Goal: Task Accomplishment & Management: Use online tool/utility

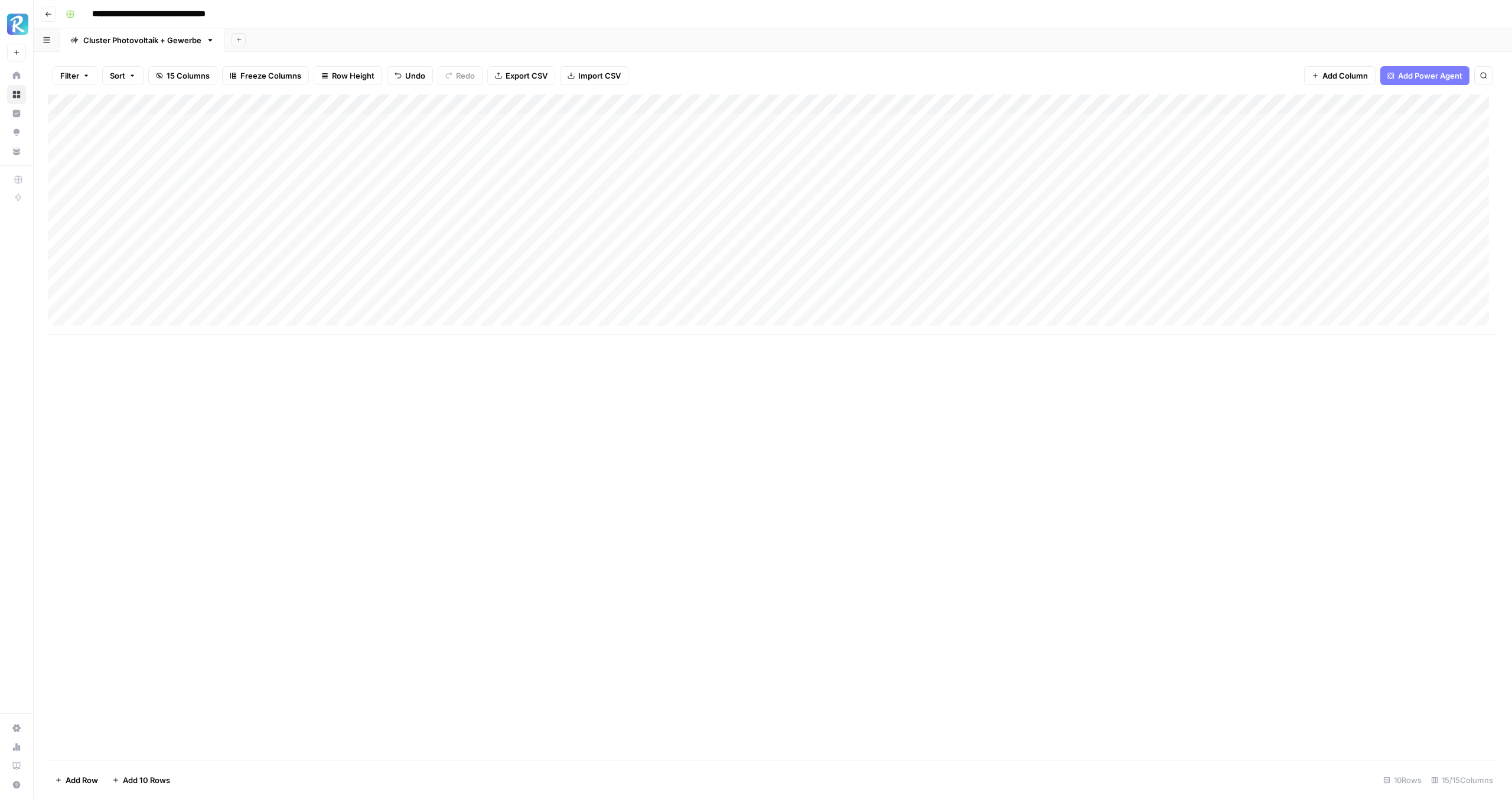
click at [795, 163] on div "Add Column" at bounding box center [773, 214] width 1450 height 240
click at [881, 216] on div "Add Column" at bounding box center [773, 214] width 1450 height 240
click at [1242, 166] on div "Add Column" at bounding box center [773, 214] width 1450 height 240
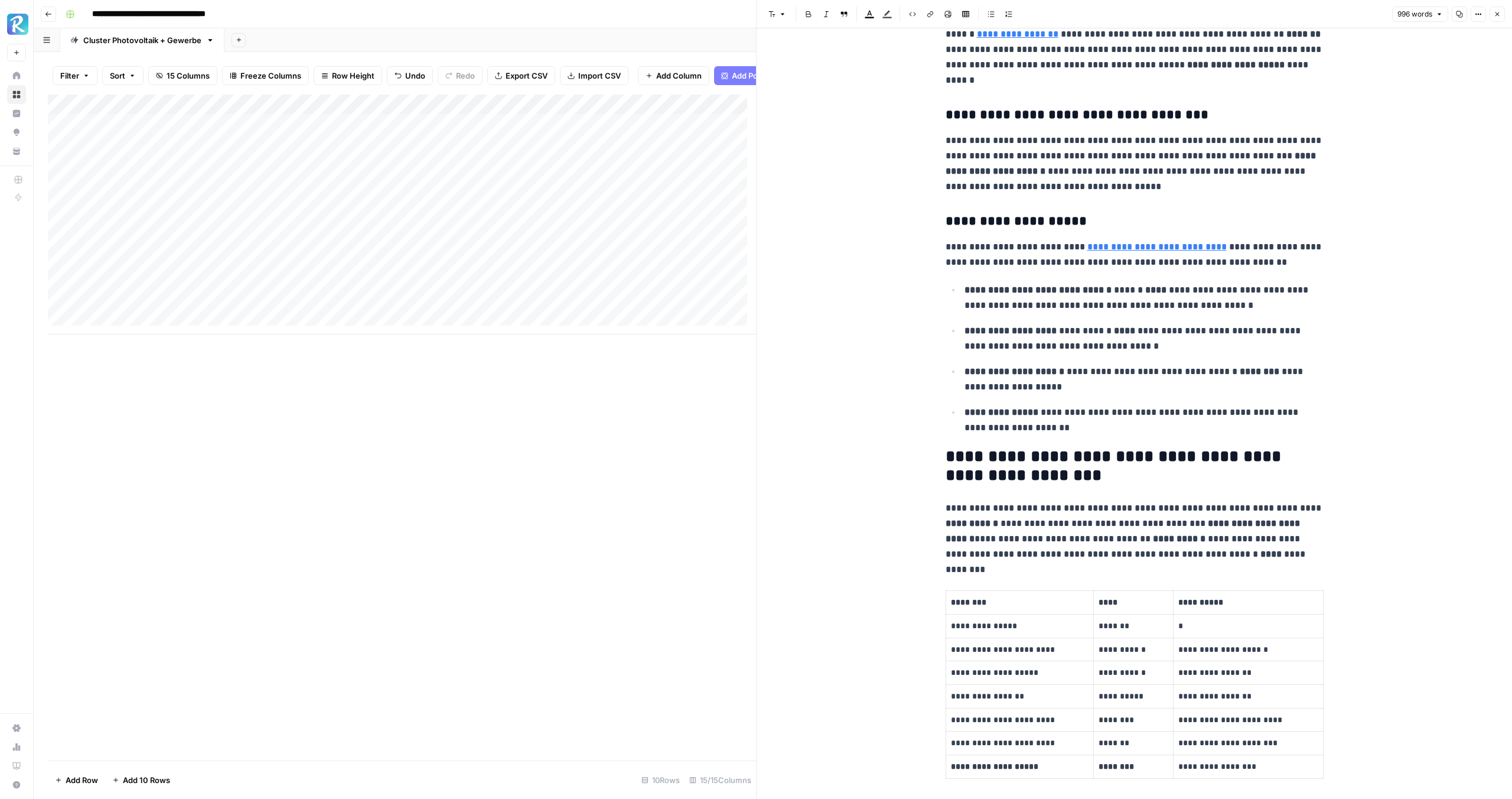
scroll to position [2191, 0]
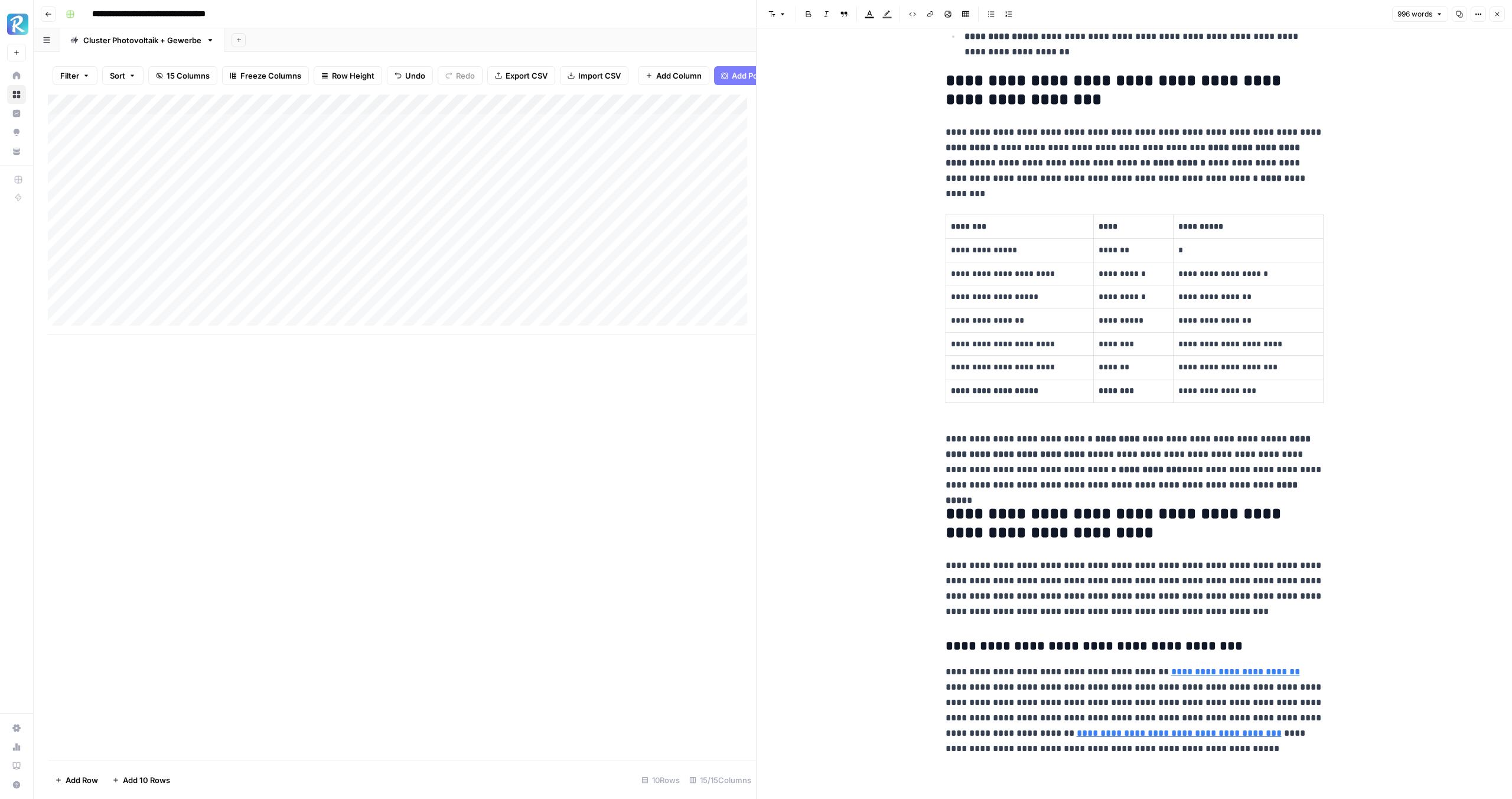
click at [1496, 12] on icon "button" at bounding box center [1497, 14] width 7 height 7
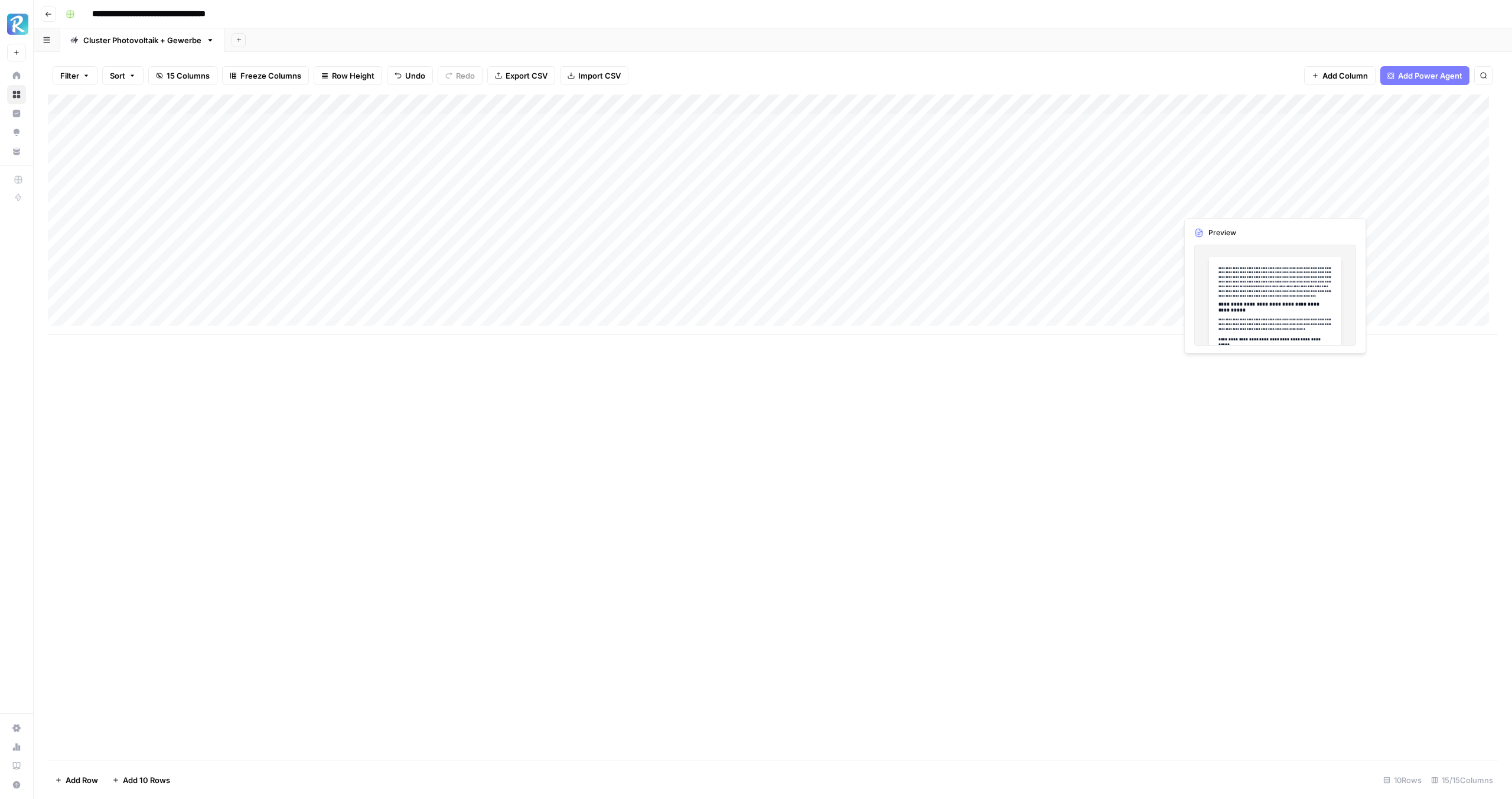
click at [1227, 182] on div "Add Column" at bounding box center [773, 214] width 1450 height 240
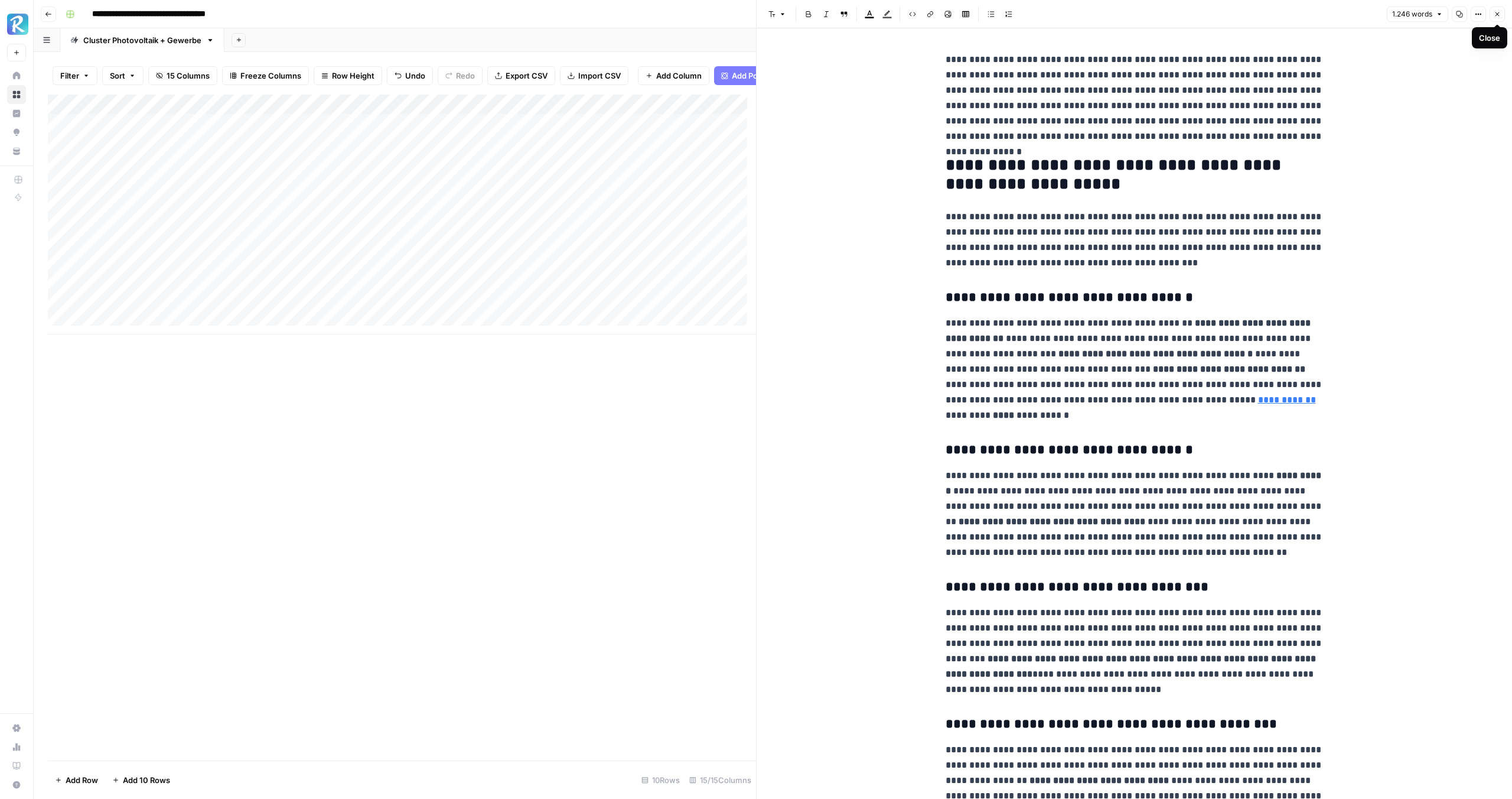
click at [1496, 11] on icon "button" at bounding box center [1497, 14] width 7 height 7
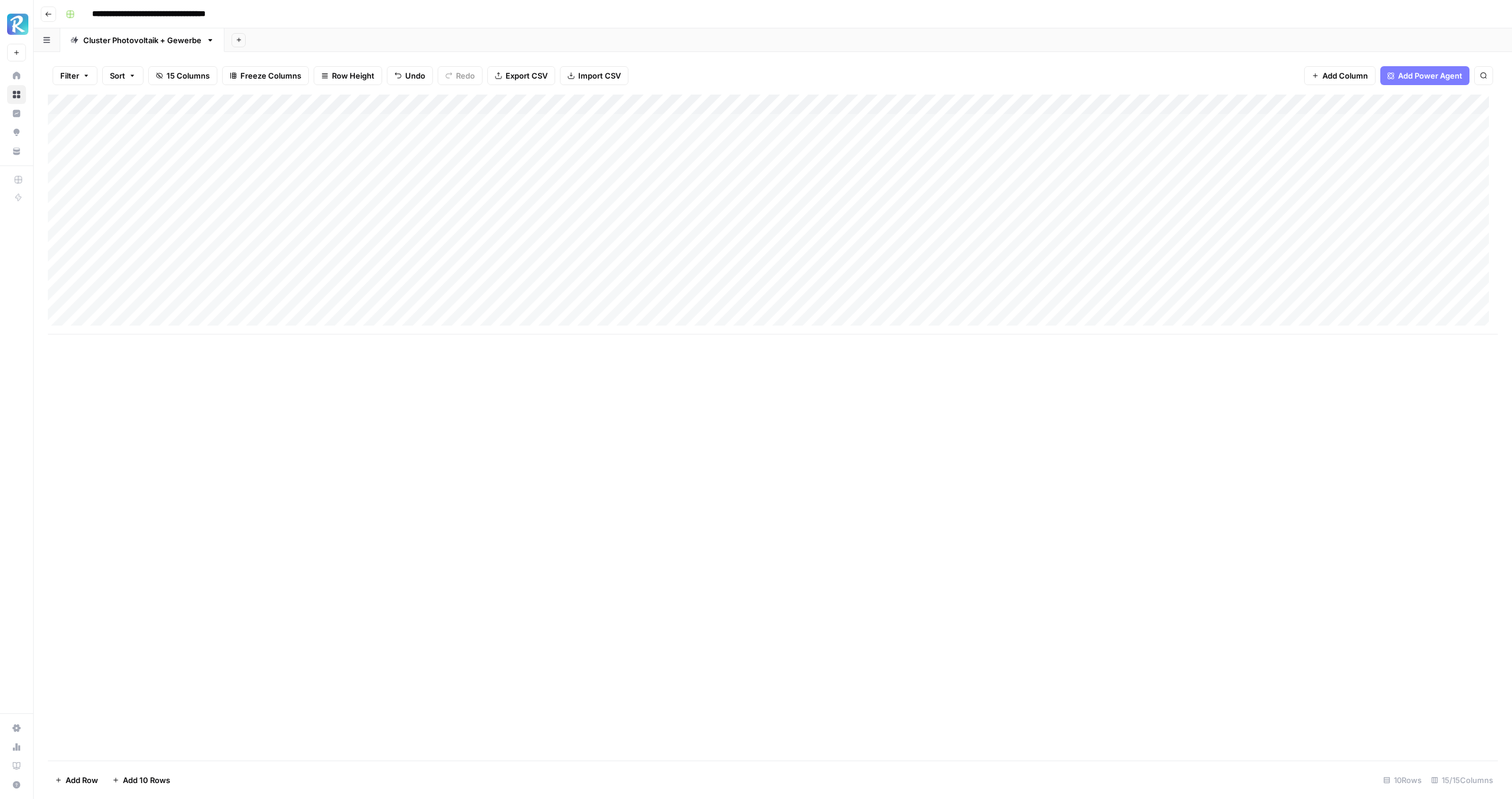
click at [57, 15] on header "**********" at bounding box center [773, 14] width 1479 height 29
click at [55, 14] on button "Go back" at bounding box center [48, 14] width 15 height 15
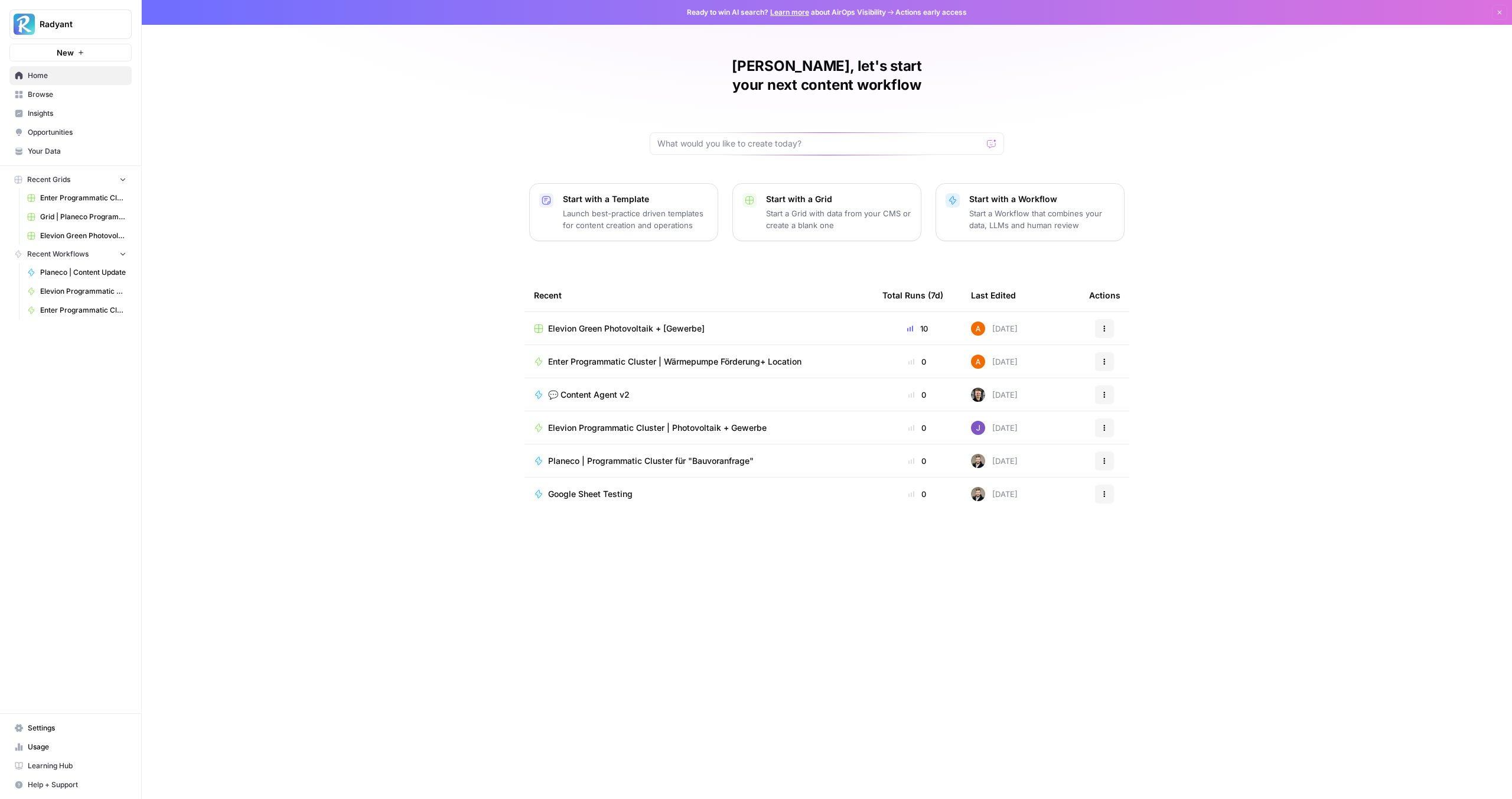
click at [609, 356] on span "Enter Programmatic Cluster | Wärmepumpe Förderung+ Location" at bounding box center [674, 361] width 253 height 12
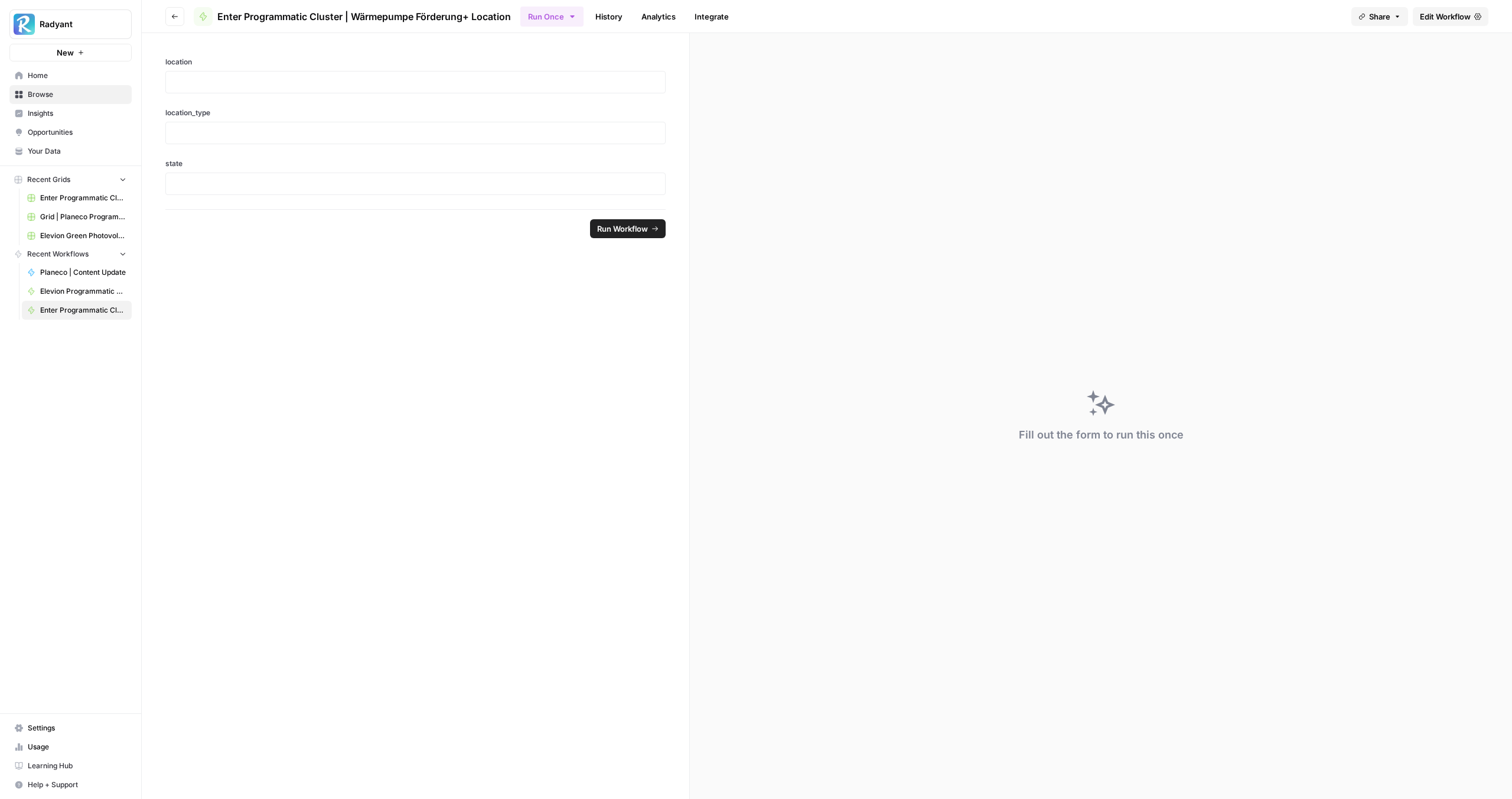
click at [1437, 20] on span "Edit Workflow" at bounding box center [1445, 16] width 51 height 12
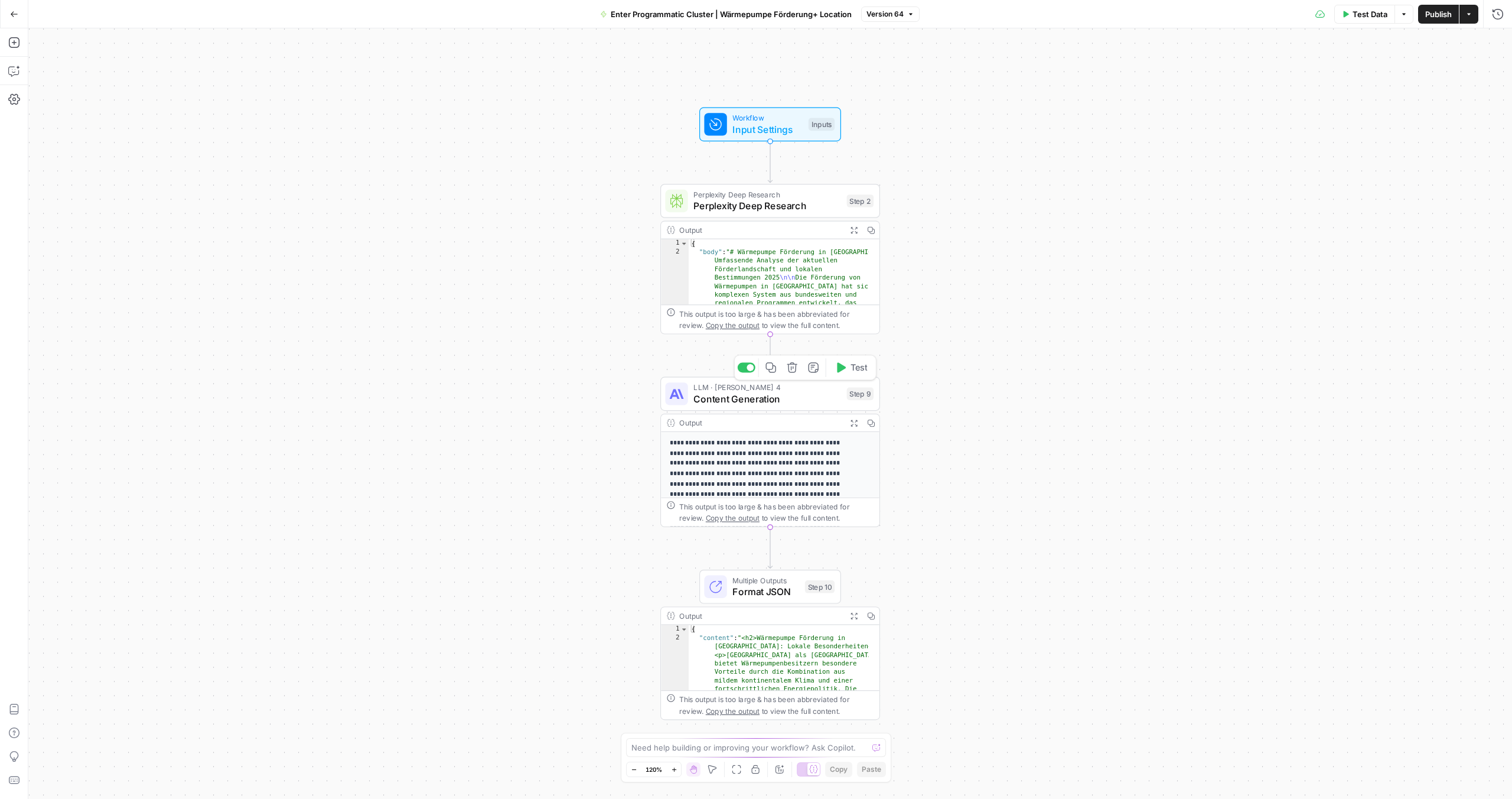
click at [732, 391] on span "LLM · [PERSON_NAME] 4" at bounding box center [767, 387] width 147 height 11
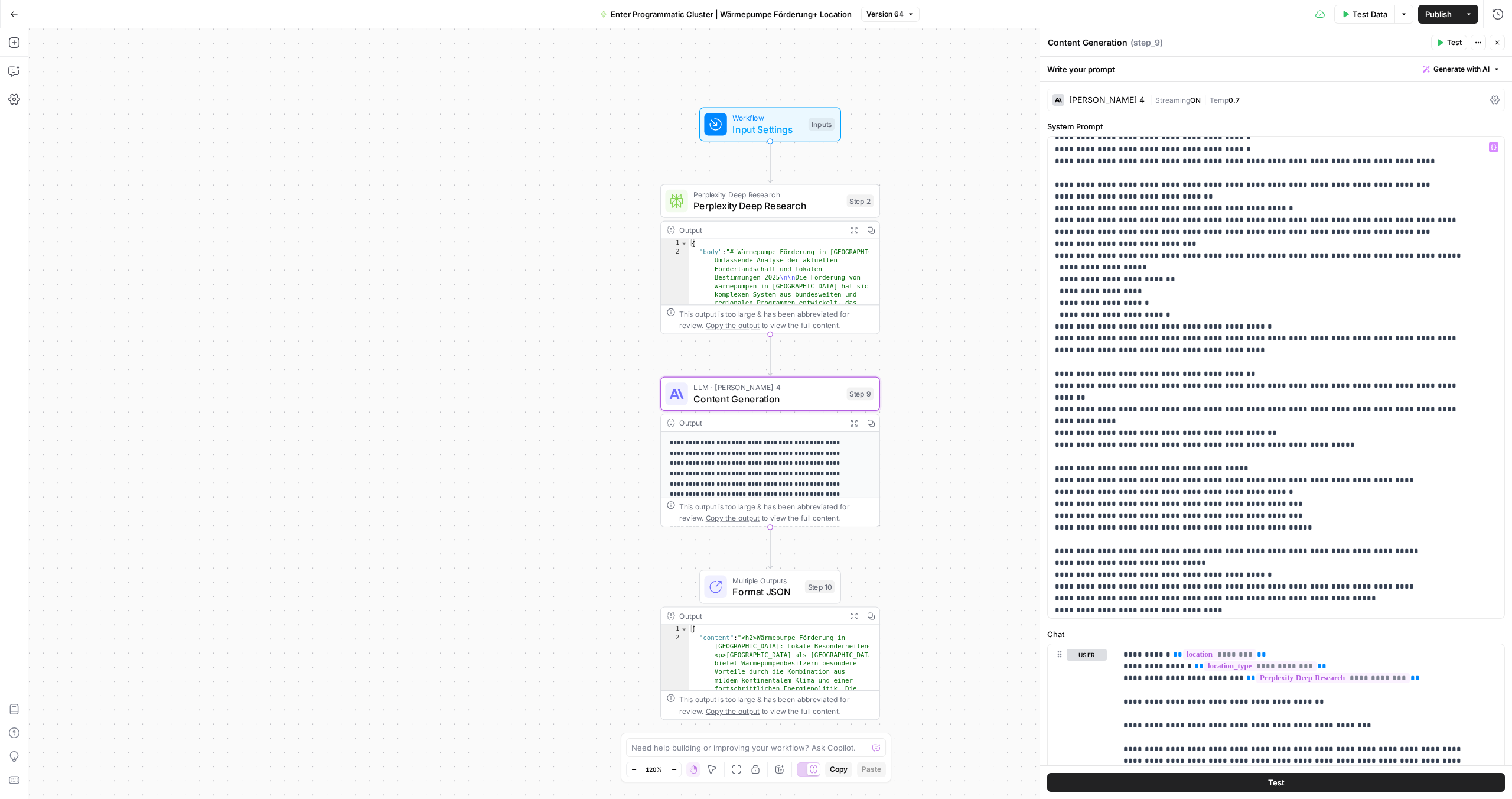
scroll to position [2070, 0]
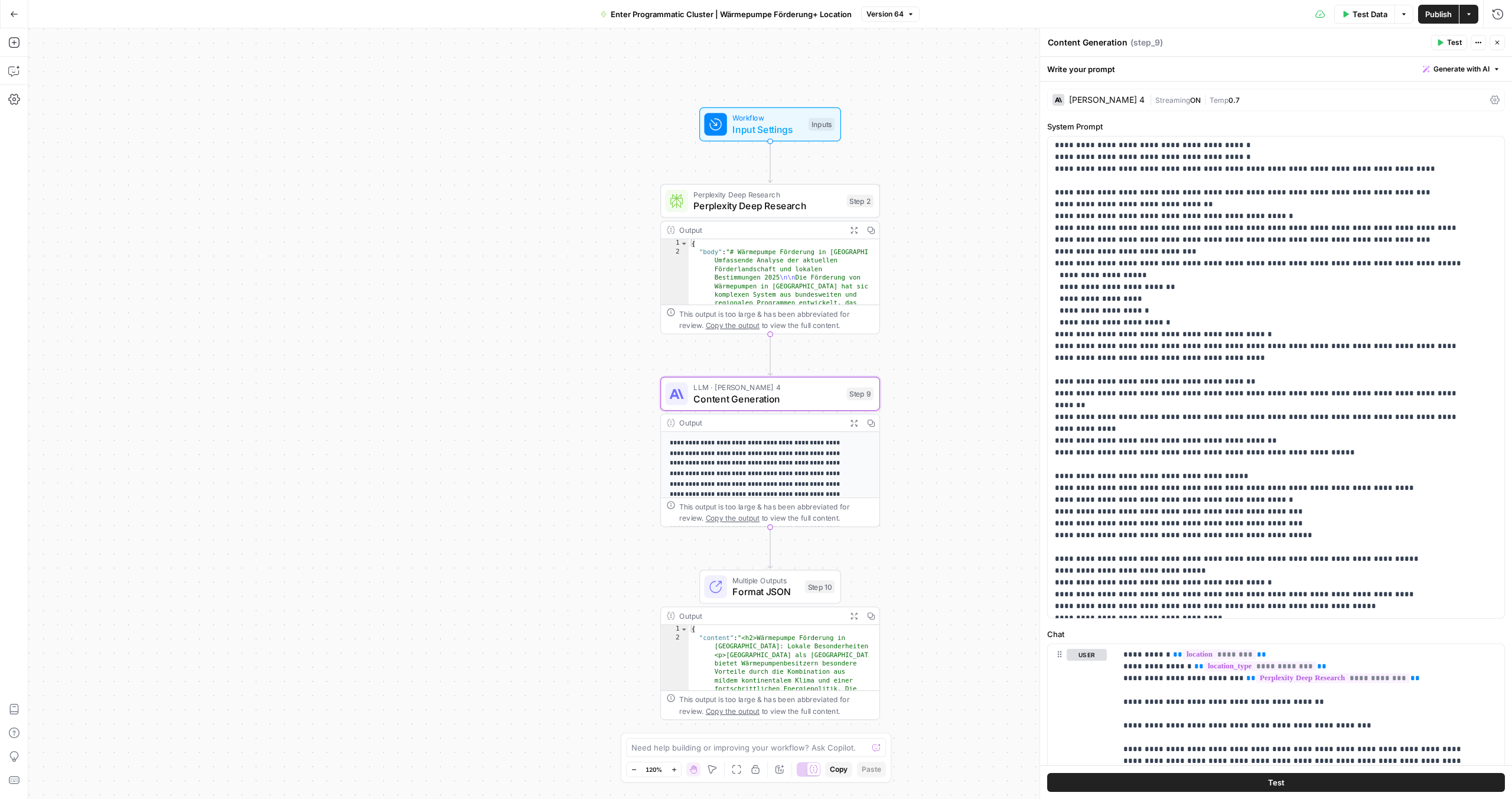
click at [9, 15] on button "Go Back" at bounding box center [14, 14] width 21 height 21
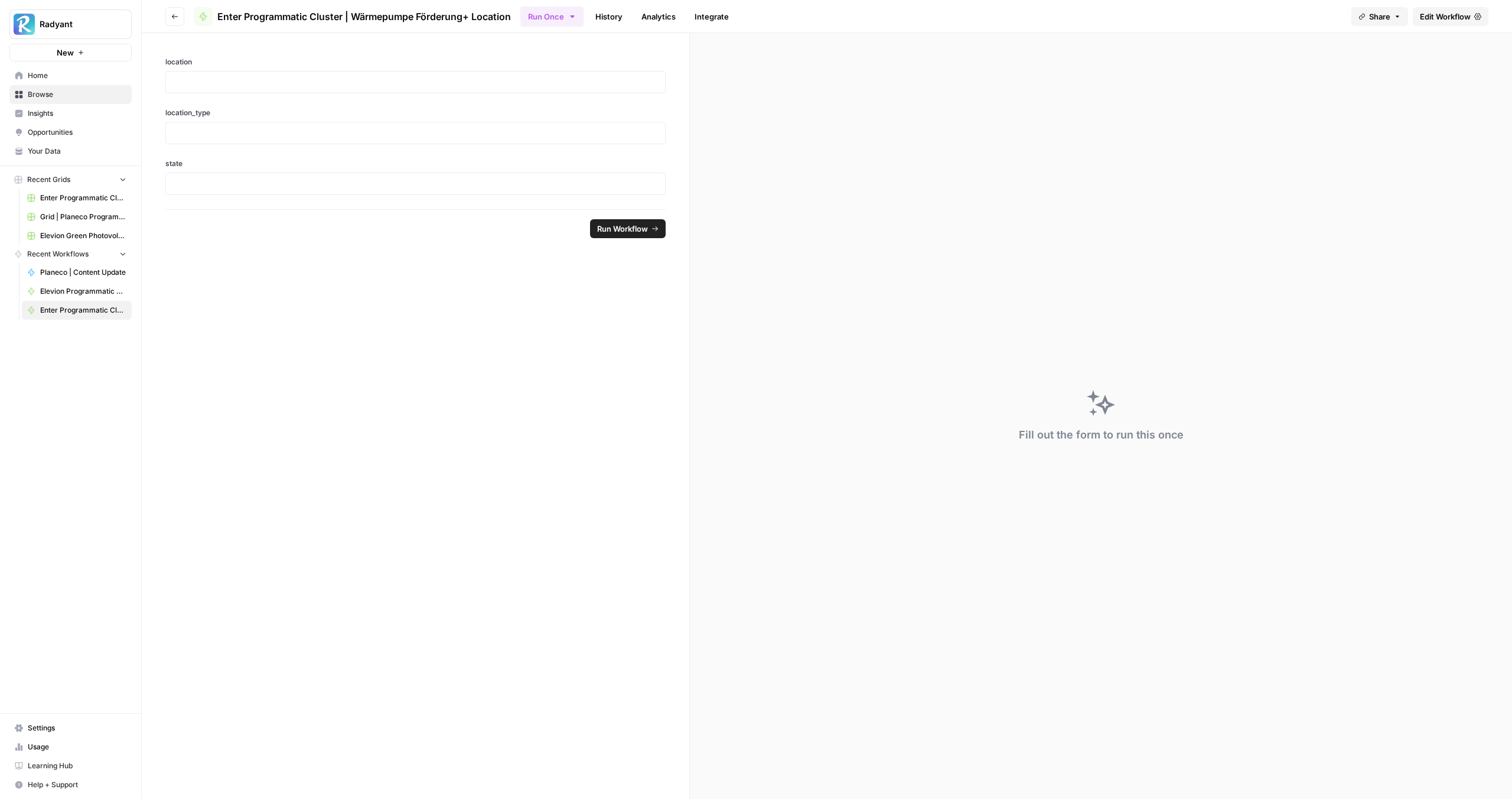
click at [171, 15] on icon "button" at bounding box center [175, 16] width 7 height 7
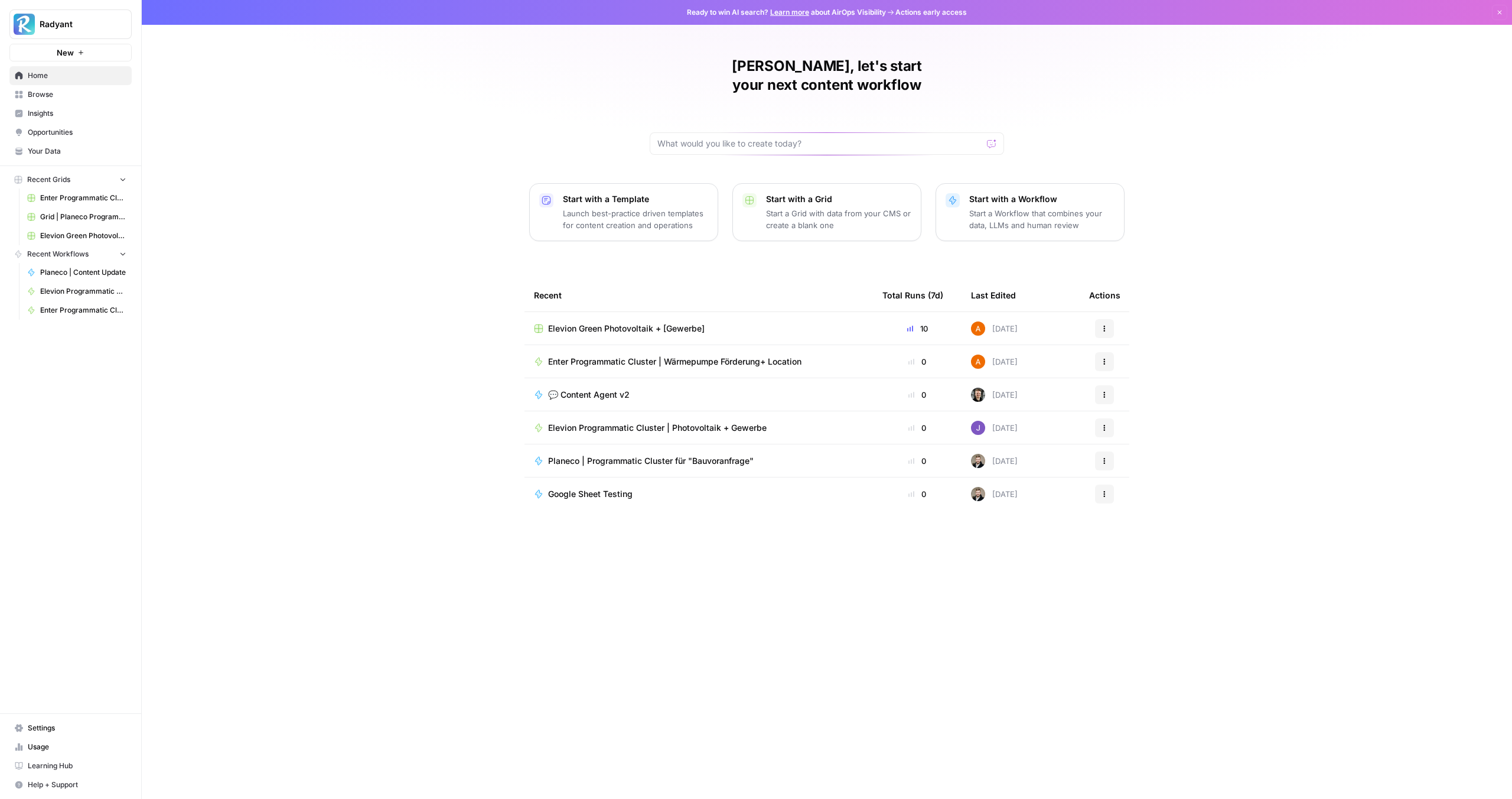
click at [603, 422] on span "Elevion Programmatic Cluster | Photovoltaik + Gewerbe" at bounding box center [657, 427] width 218 height 12
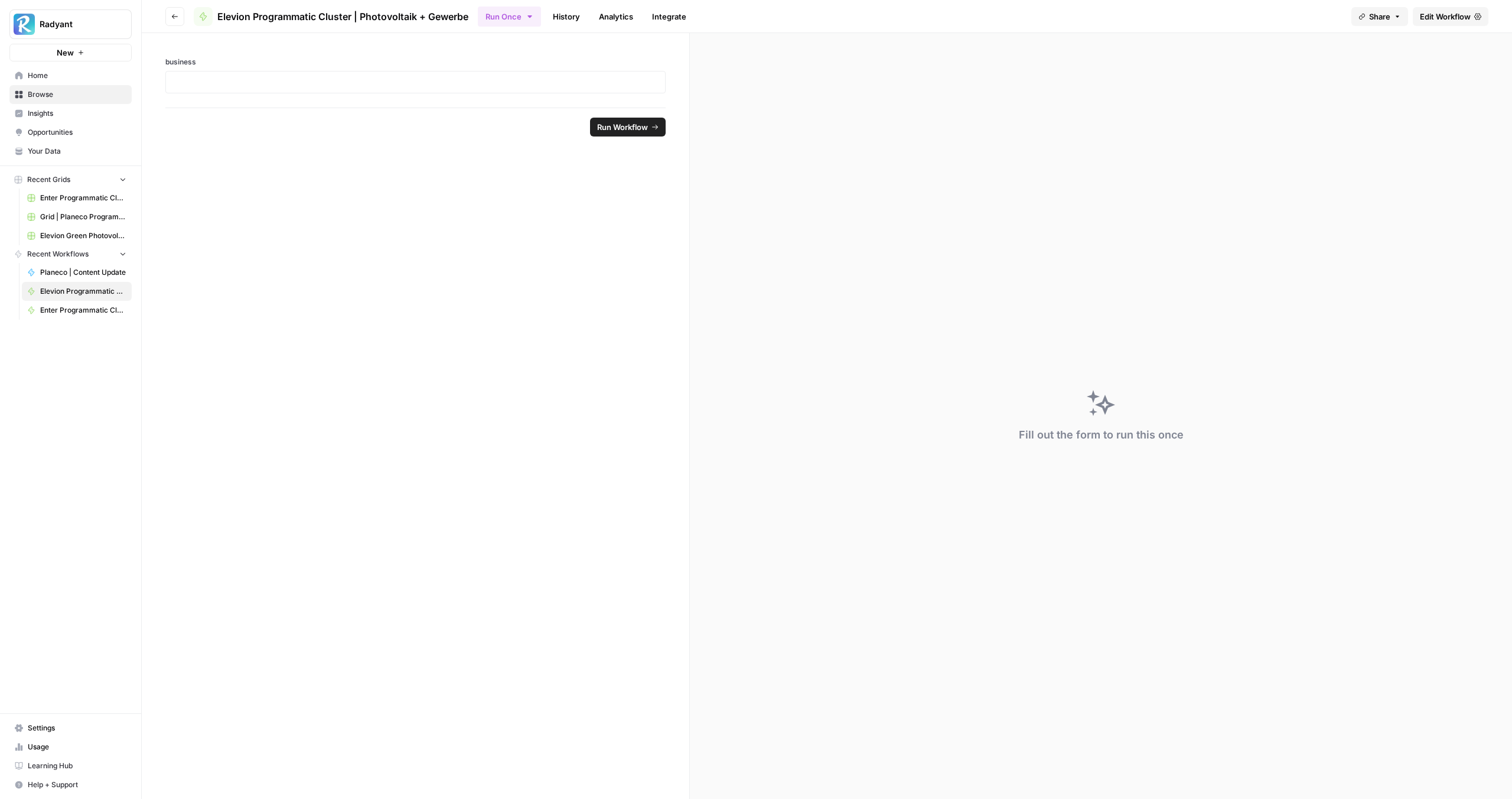
click at [1442, 20] on span "Edit Workflow" at bounding box center [1445, 16] width 51 height 12
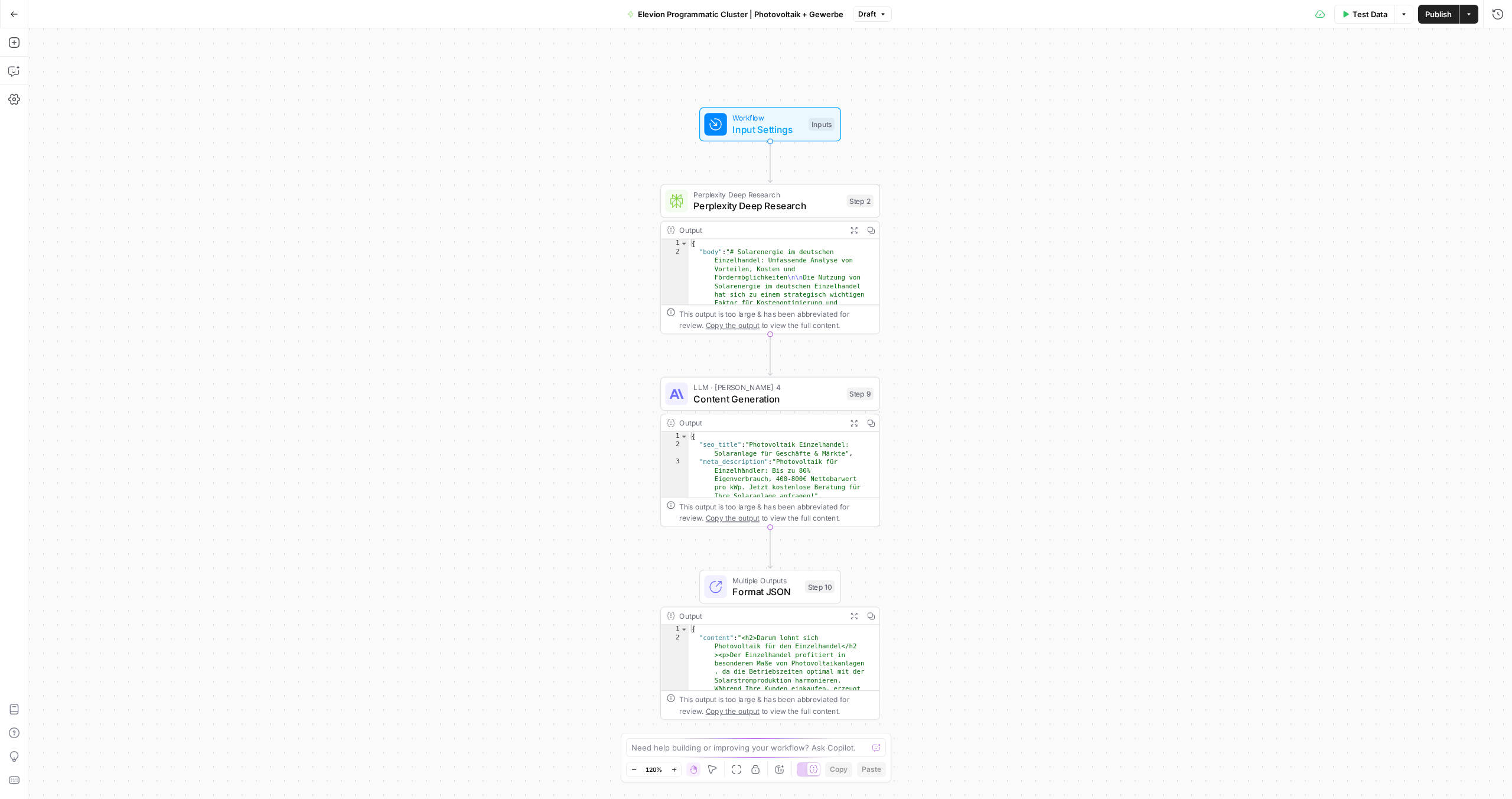
click at [741, 402] on span "Content Generation" at bounding box center [767, 399] width 147 height 14
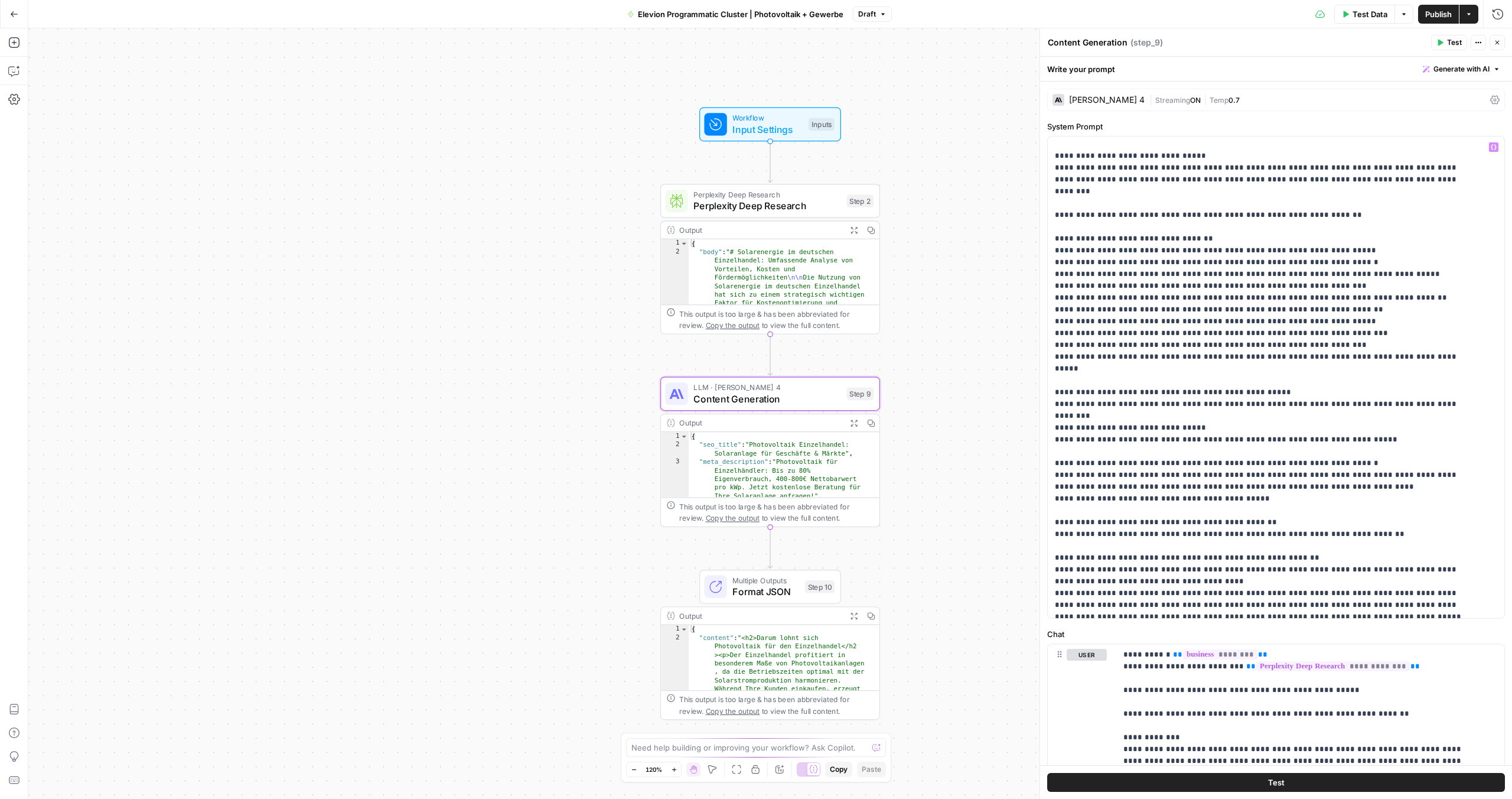
scroll to position [1366, 0]
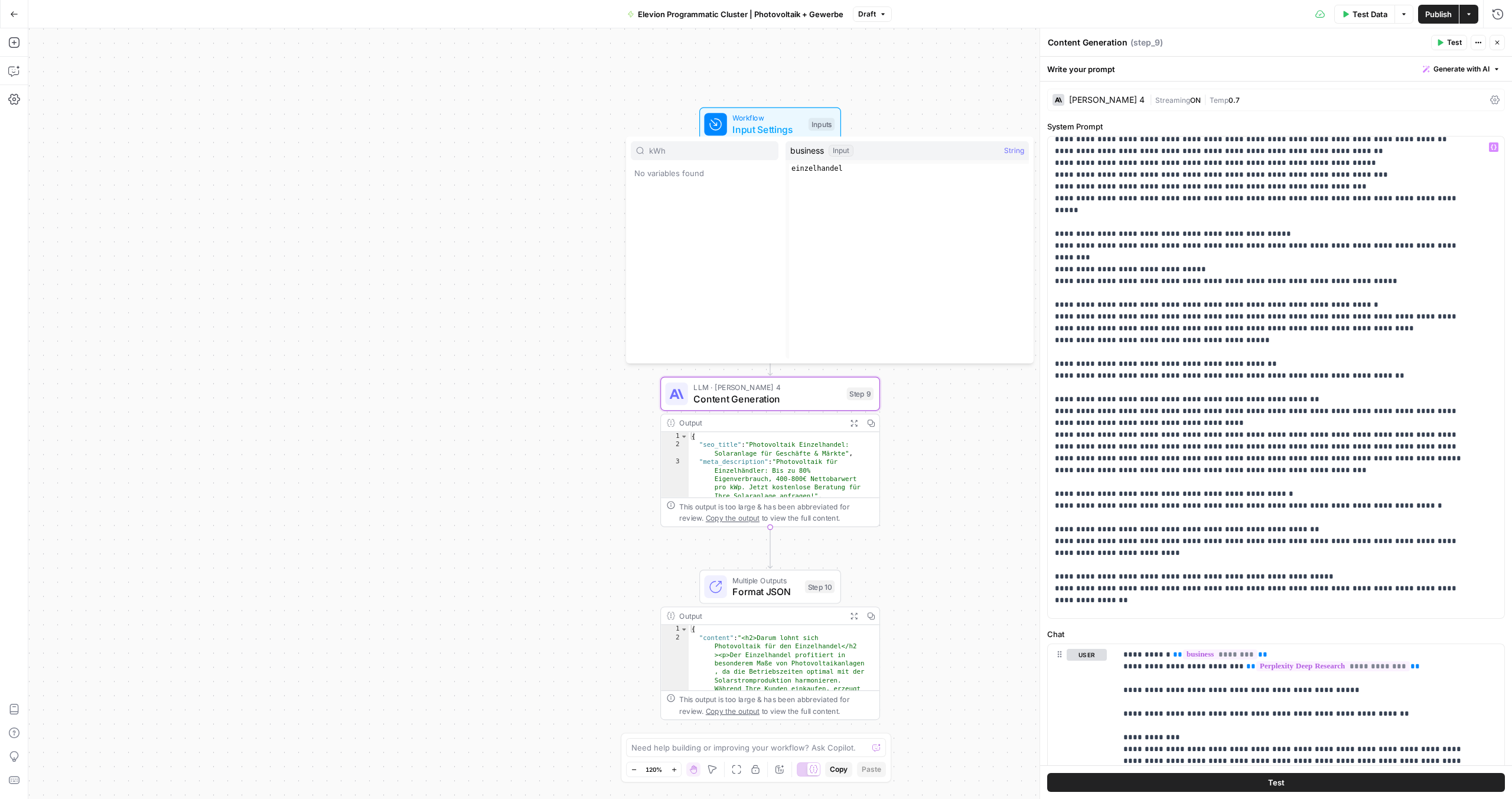
type input "kWh"
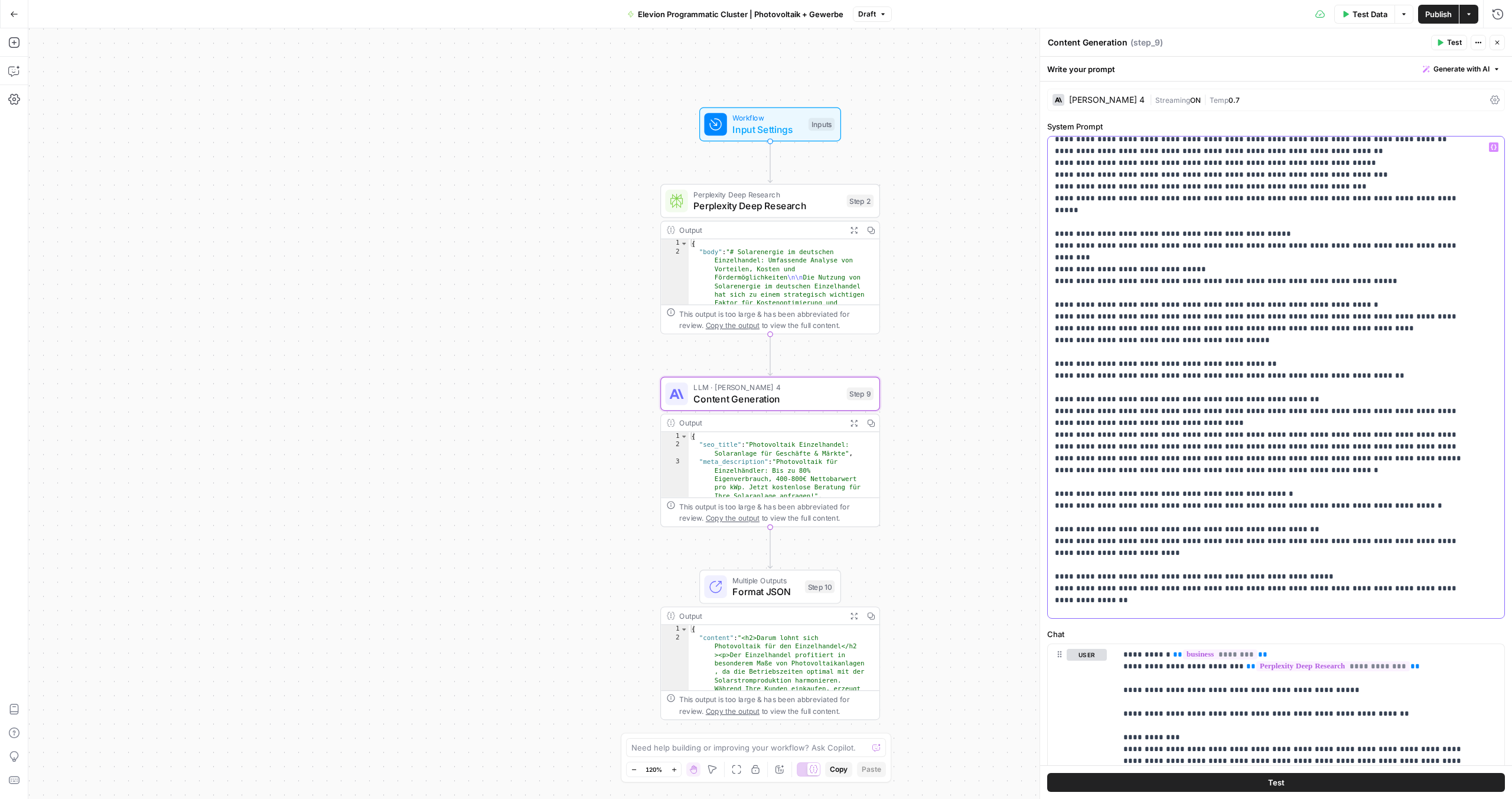
click at [1444, 8] on span "Publish" at bounding box center [1438, 14] width 27 height 12
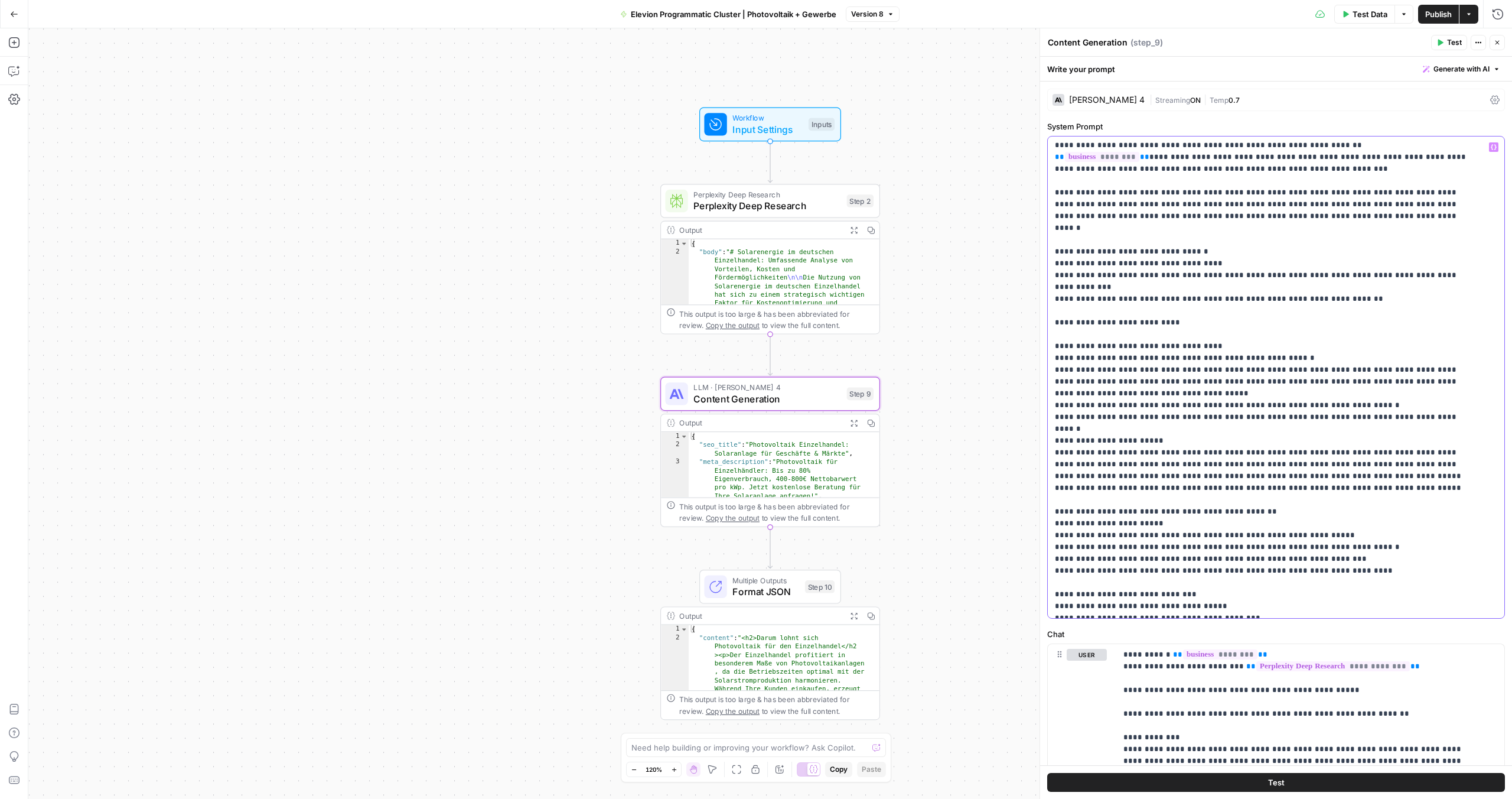
scroll to position [0, 0]
click at [15, 12] on icon "button" at bounding box center [14, 14] width 8 height 8
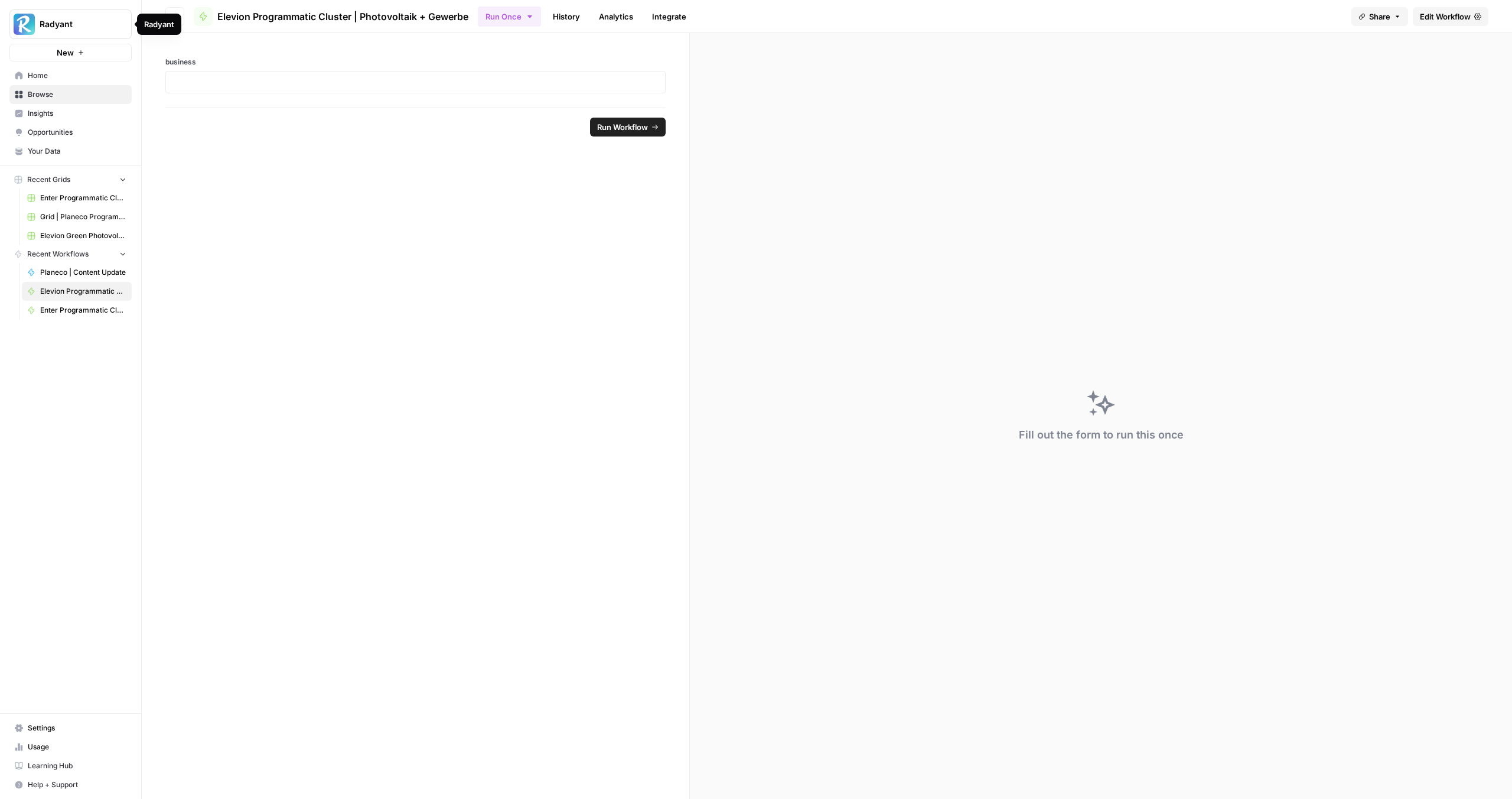
click at [177, 8] on button "Go back" at bounding box center [175, 16] width 19 height 19
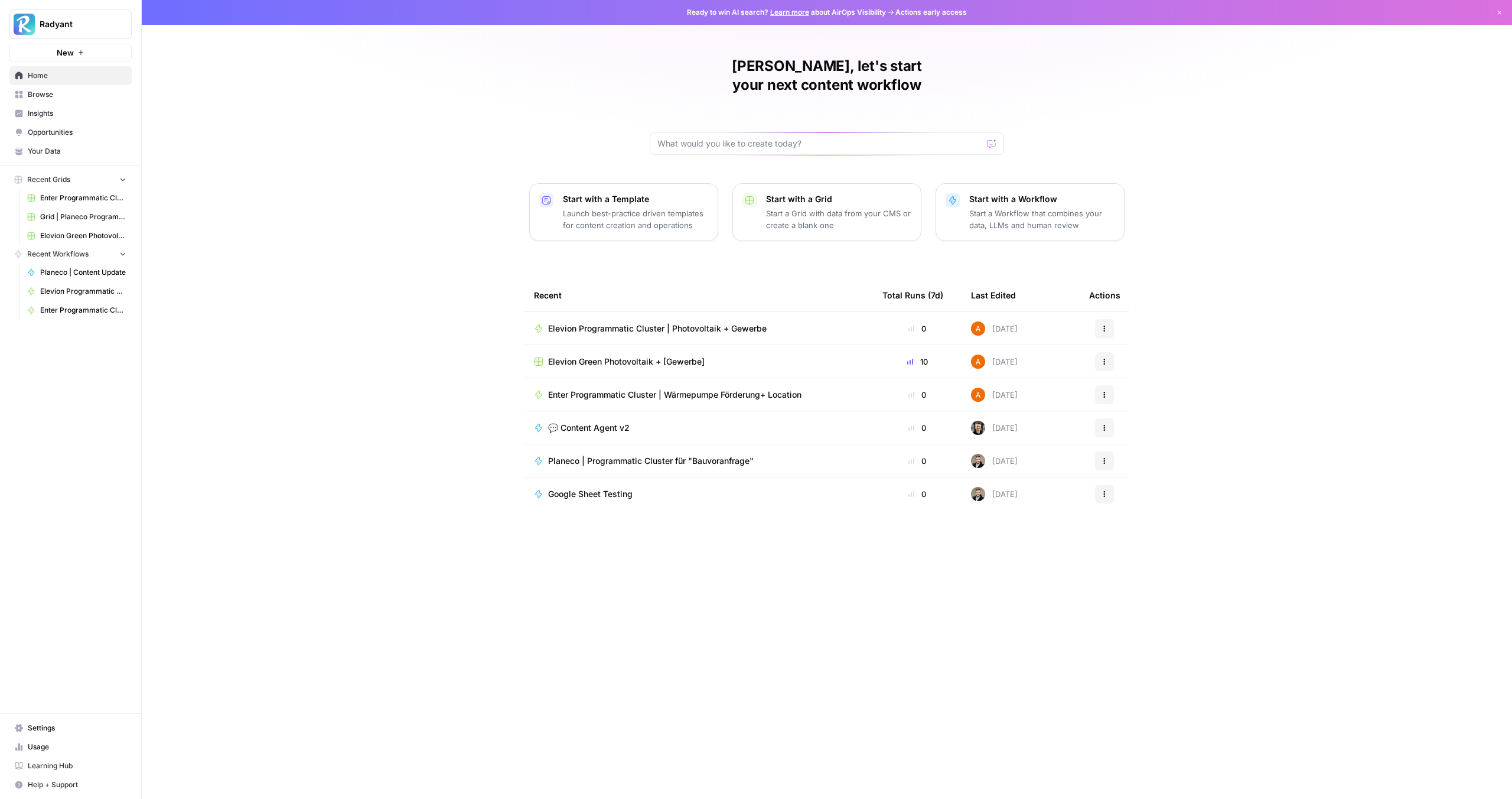
click at [623, 345] on td "Elevion Green Photovoltaik + [Gewerbe]" at bounding box center [698, 361] width 348 height 33
click at [622, 356] on span "Elevion Green Photovoltaik + [Gewerbe]" at bounding box center [626, 361] width 156 height 12
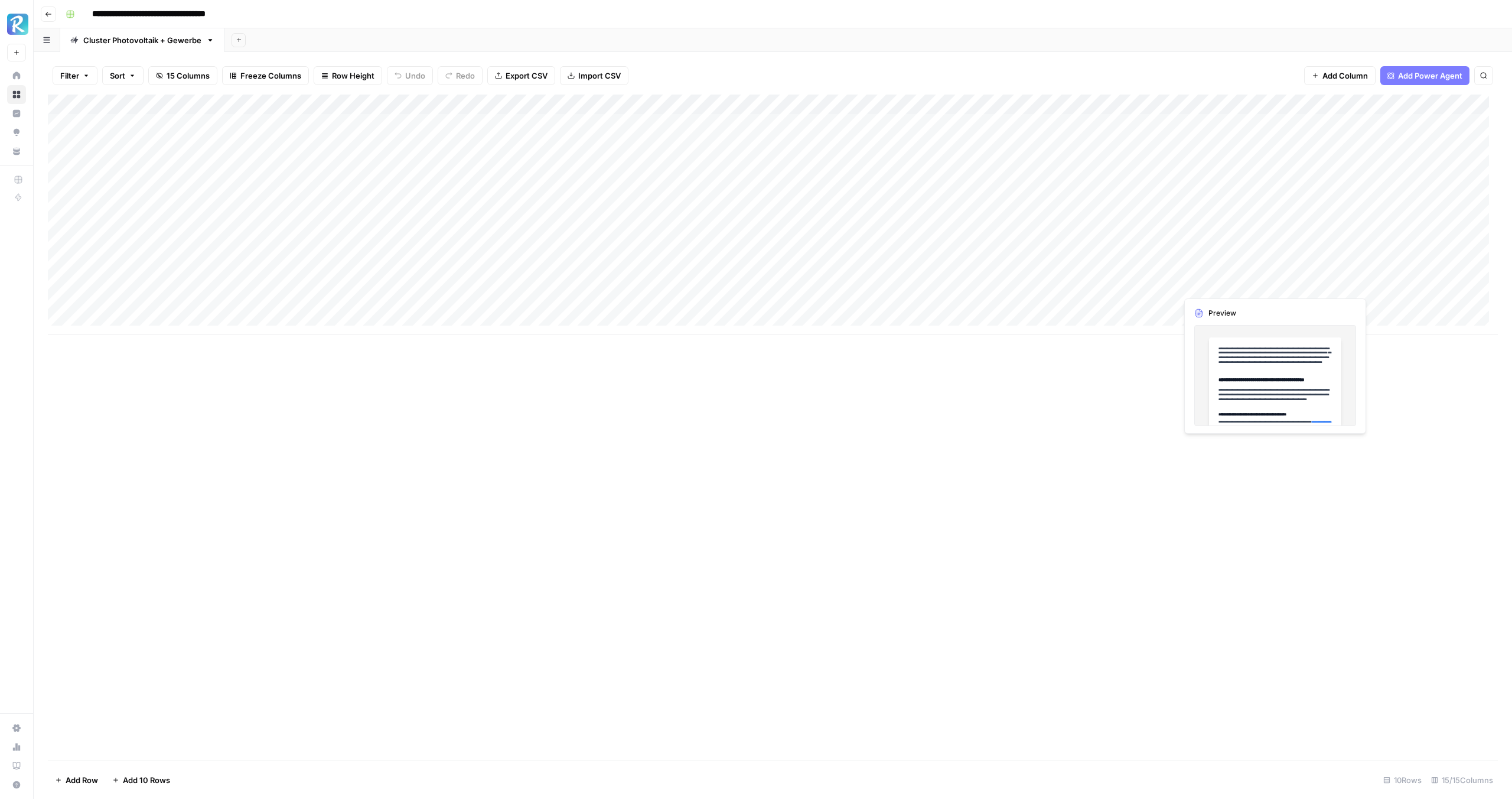
click at [1201, 283] on div "Add Column" at bounding box center [773, 214] width 1450 height 240
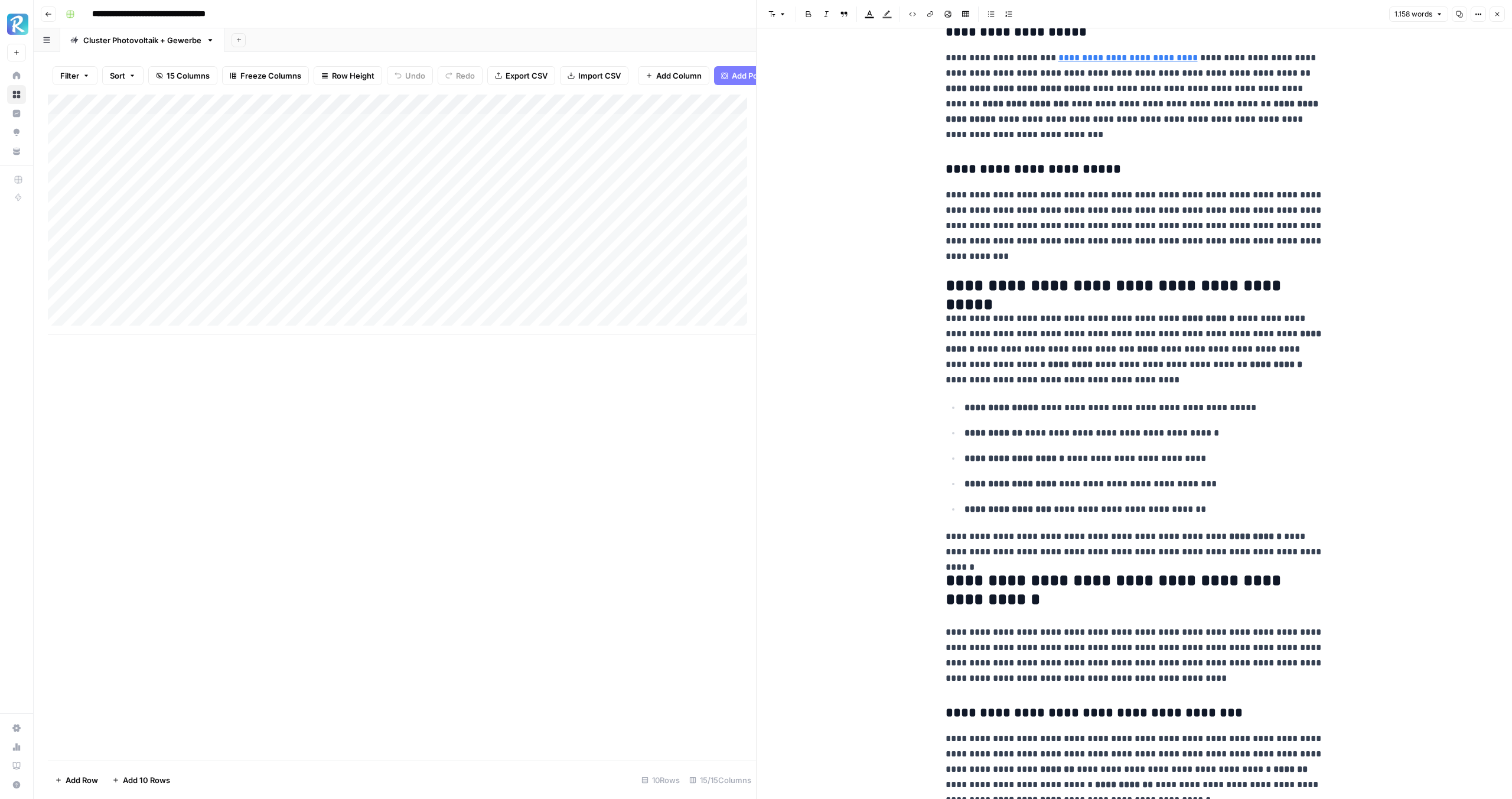
scroll to position [2195, 0]
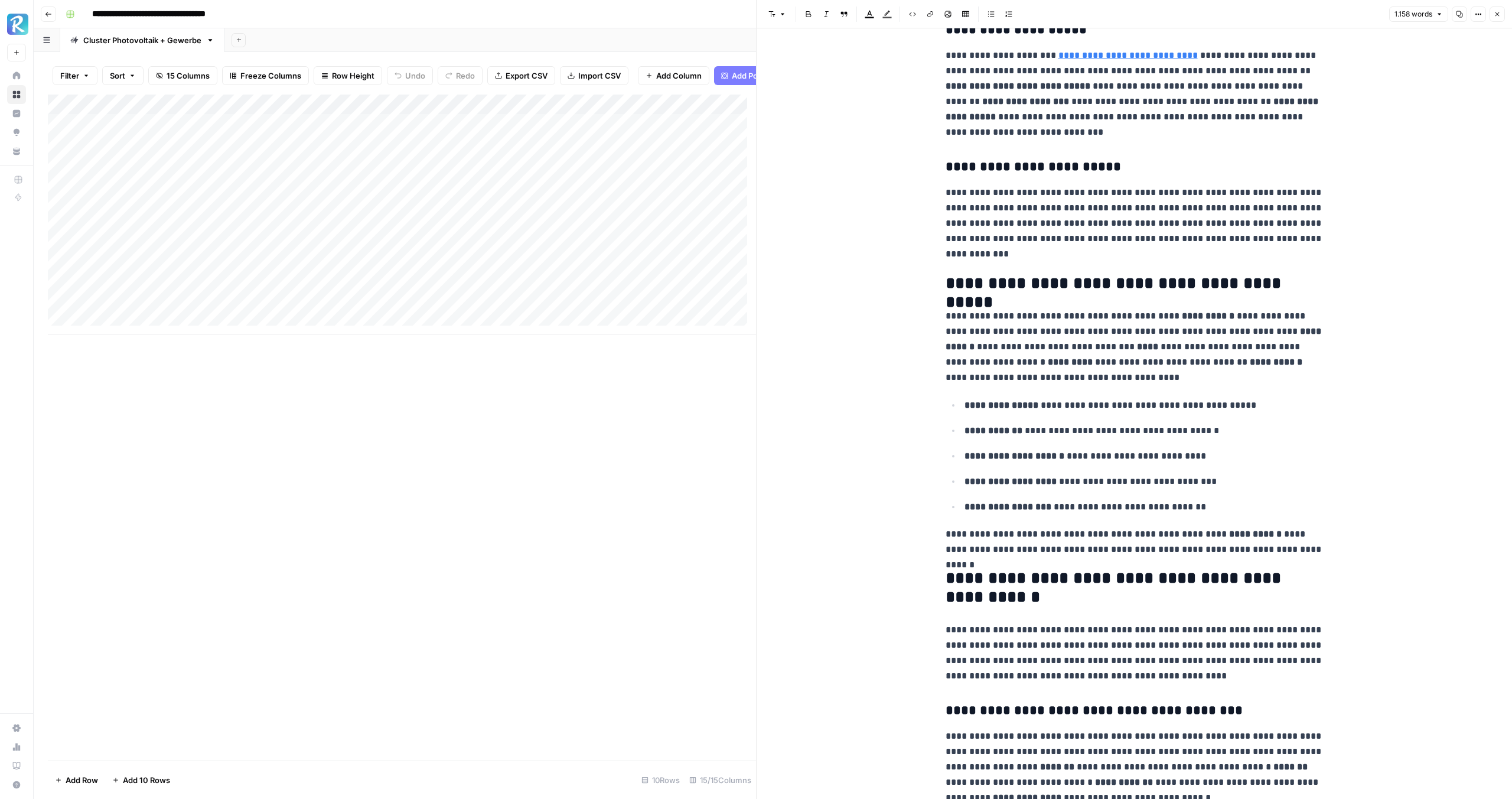
click at [1150, 363] on p "**********" at bounding box center [1135, 347] width 378 height 76
click at [1130, 354] on p "**********" at bounding box center [1135, 347] width 378 height 76
click at [1141, 367] on p "**********" at bounding box center [1135, 347] width 378 height 76
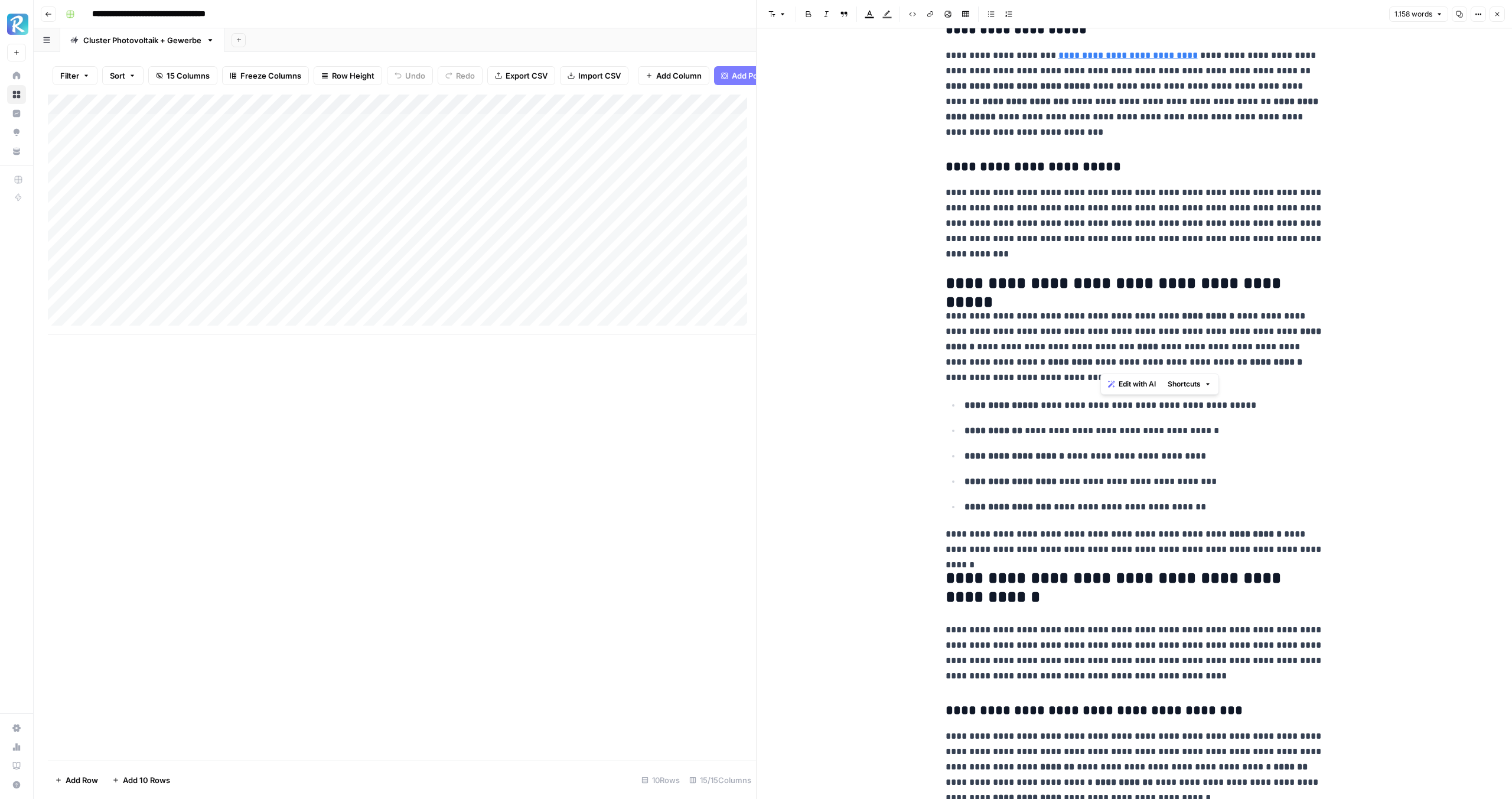
click at [0, 0] on lt-div "*********" at bounding box center [0, 0] width 0 height 0
click at [1048, 362] on strong "*********" at bounding box center [1070, 361] width 45 height 9
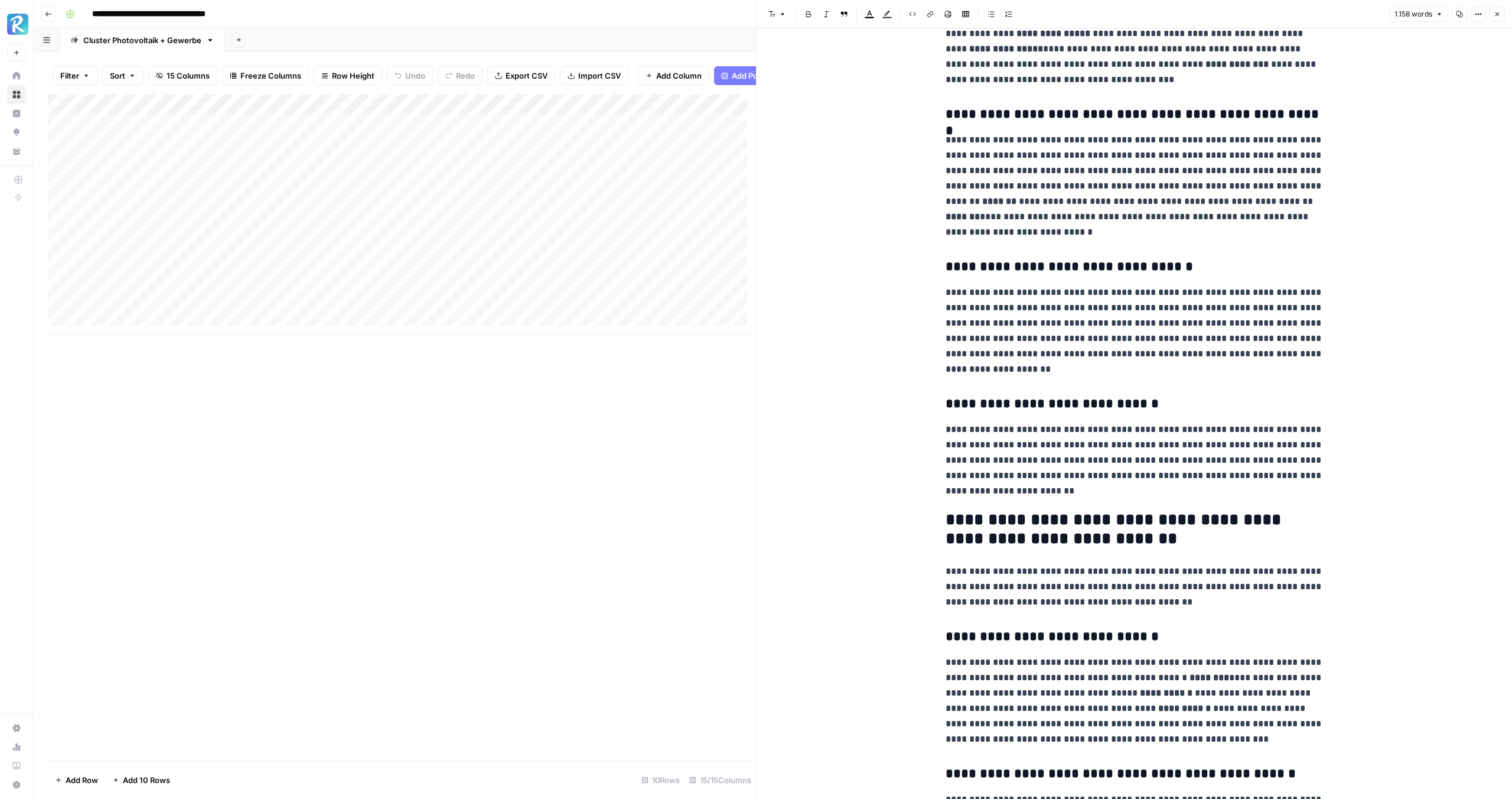
scroll to position [0, 0]
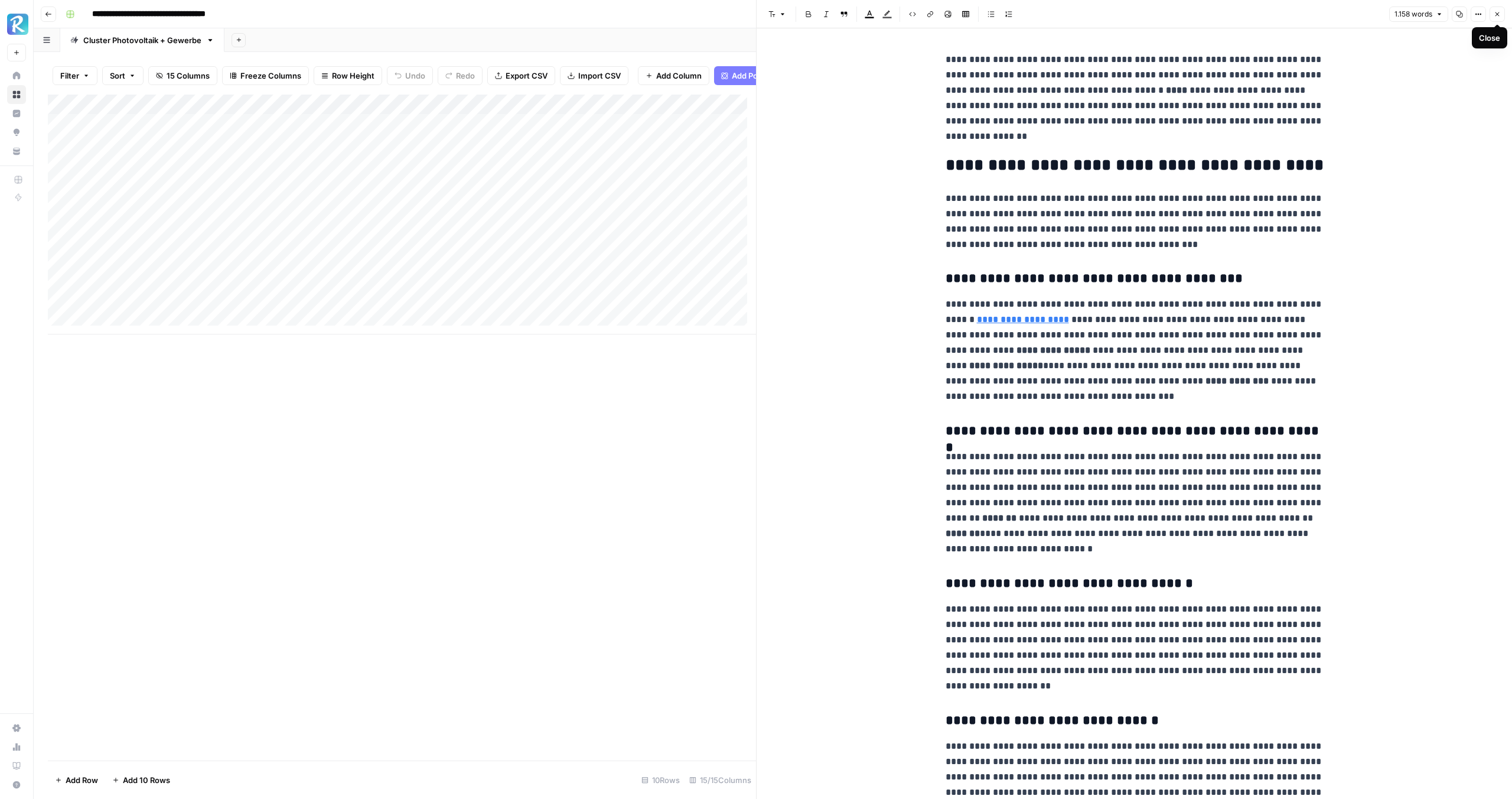
click at [1504, 11] on button "Close" at bounding box center [1497, 14] width 15 height 15
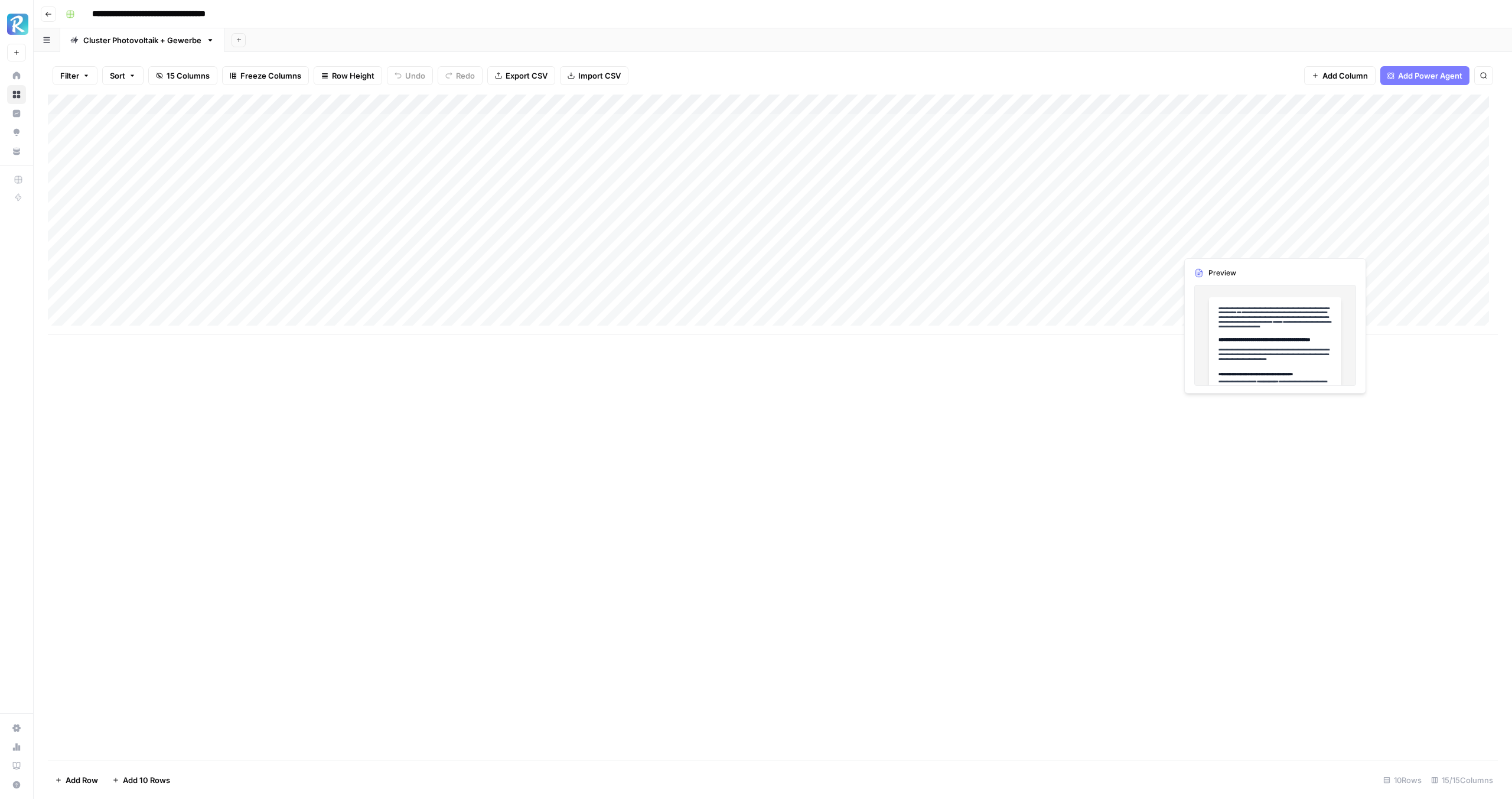
click at [1205, 247] on div "Add Column" at bounding box center [773, 214] width 1450 height 240
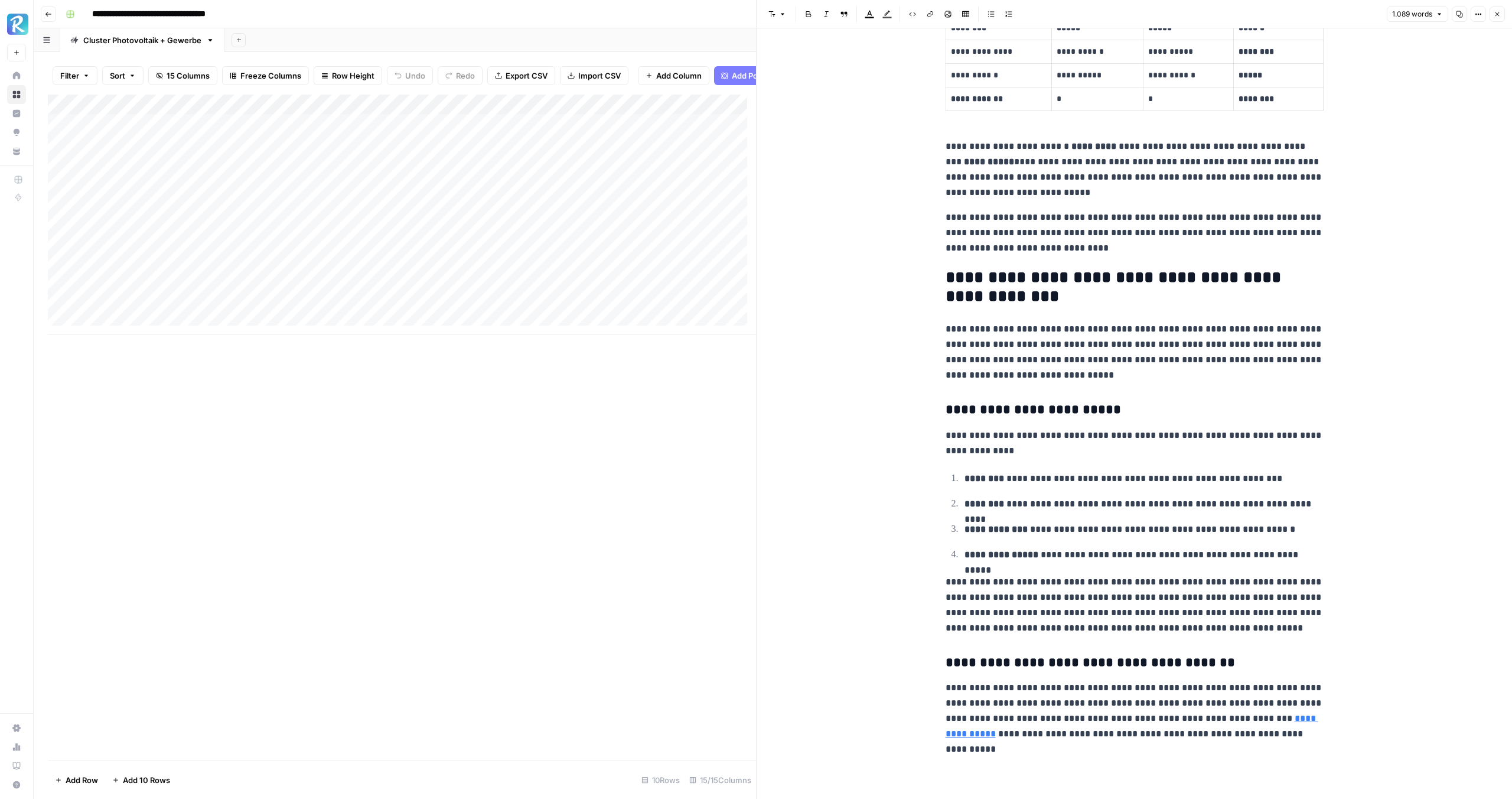
scroll to position [2606, 0]
click at [1500, 18] on button "Close" at bounding box center [1497, 14] width 15 height 15
